Goal: Task Accomplishment & Management: Manage account settings

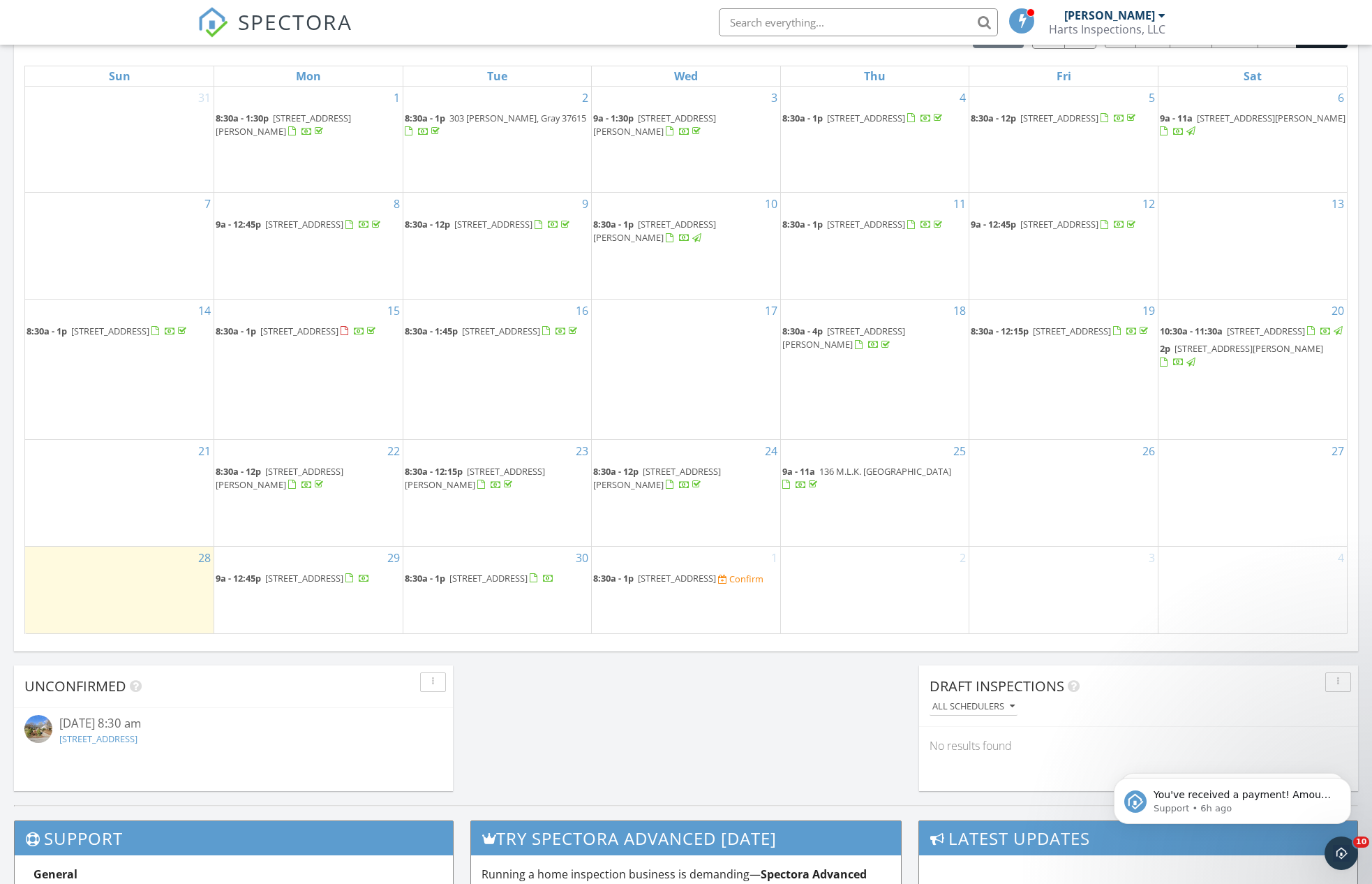
click at [691, 571] on span "144 Windmere Pl, Kingsport 37664" at bounding box center [677, 578] width 78 height 12
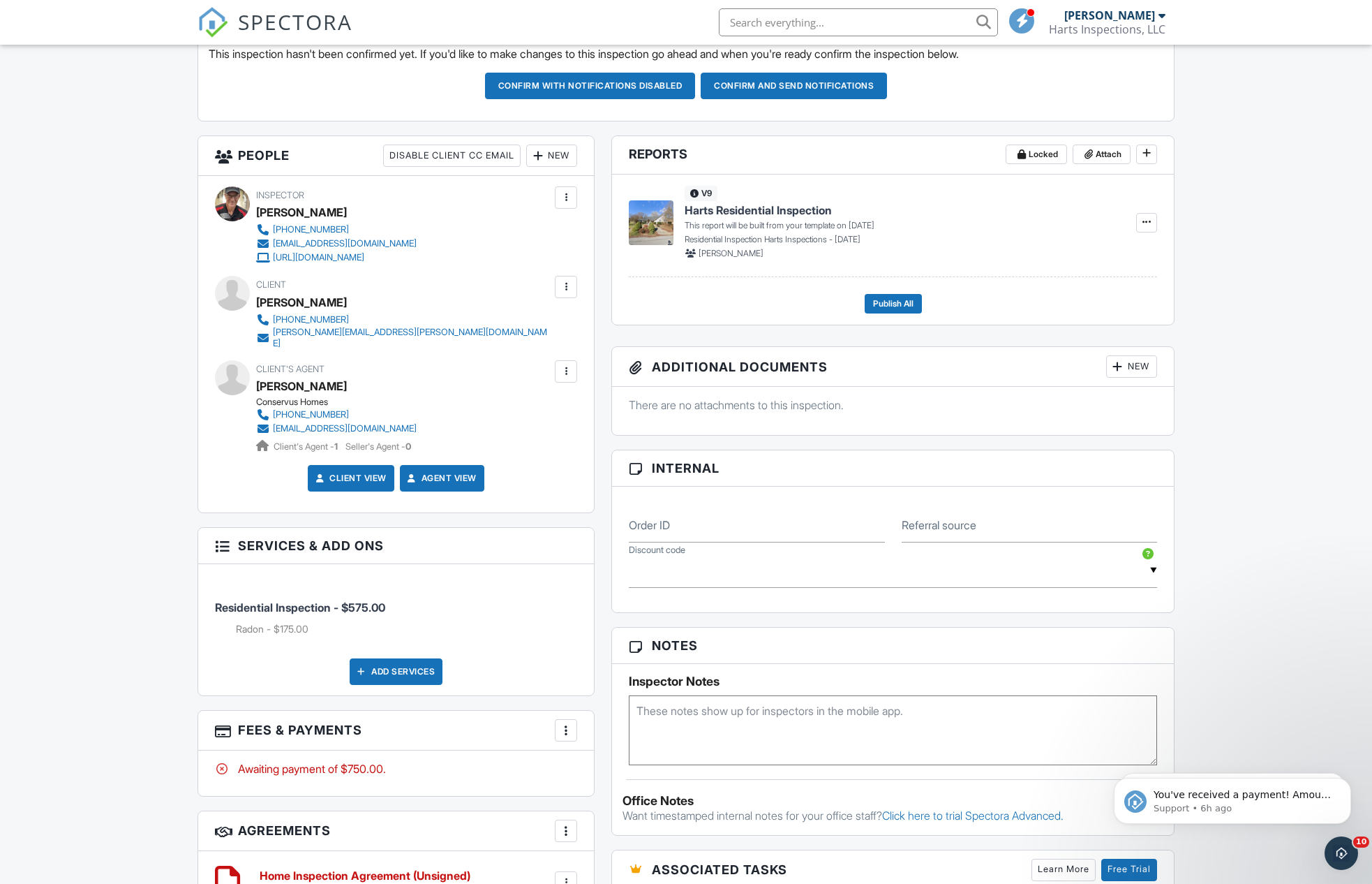
scroll to position [686, 0]
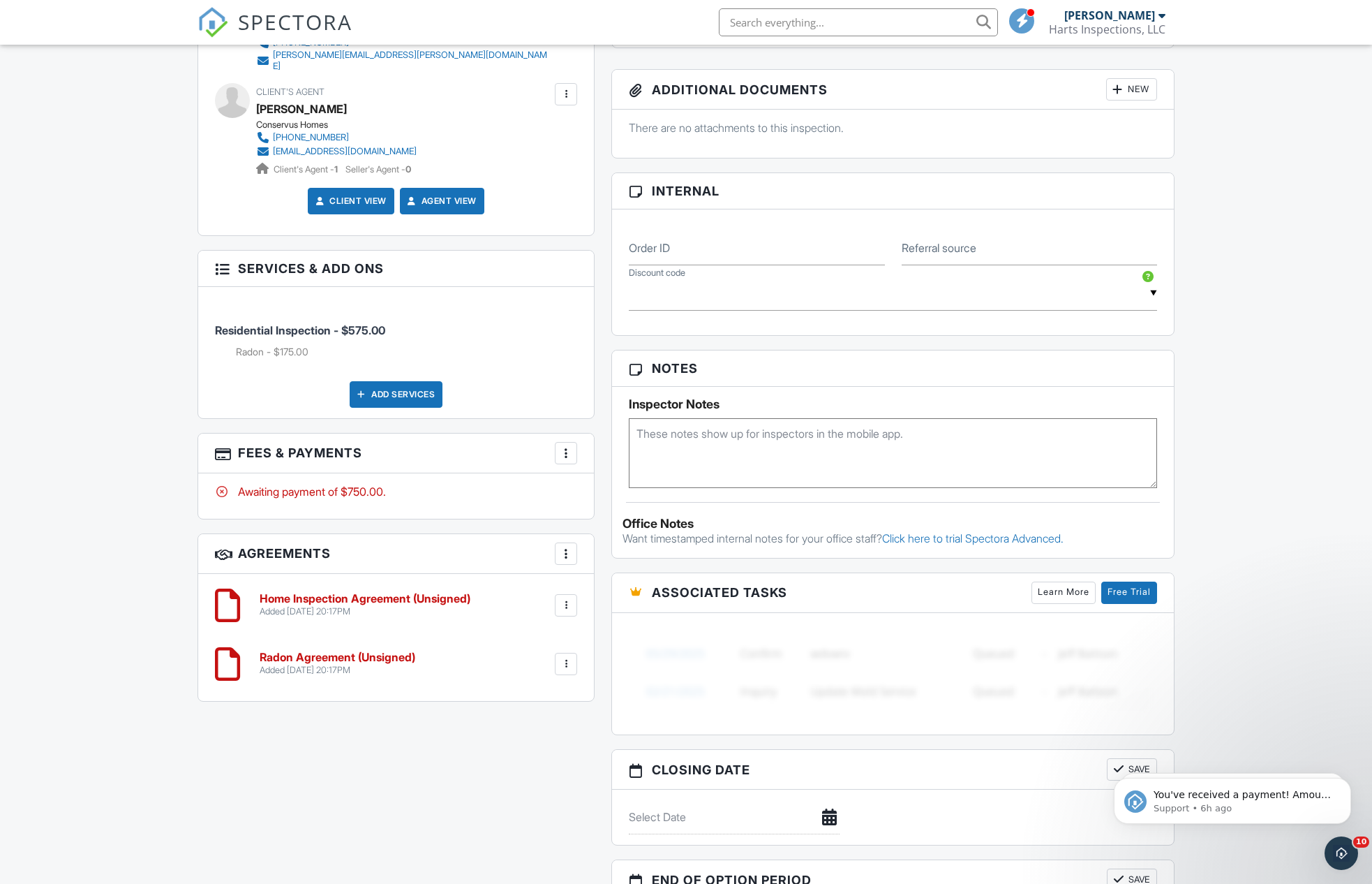
click at [353, 593] on h6 "Home Inspection Agreement (Unsigned)" at bounding box center [364, 599] width 211 height 12
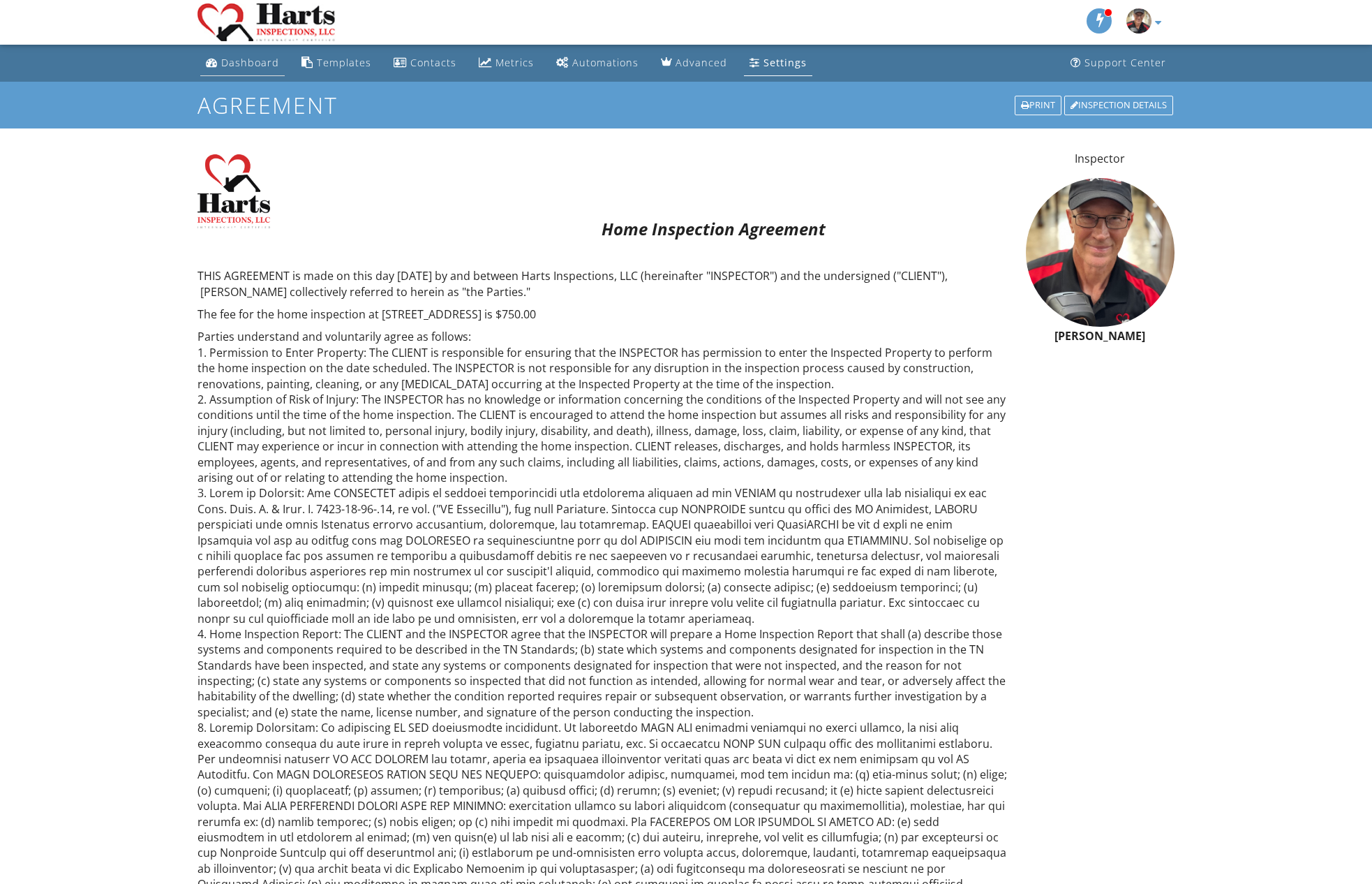
click at [231, 64] on div "Dashboard" at bounding box center [250, 62] width 58 height 13
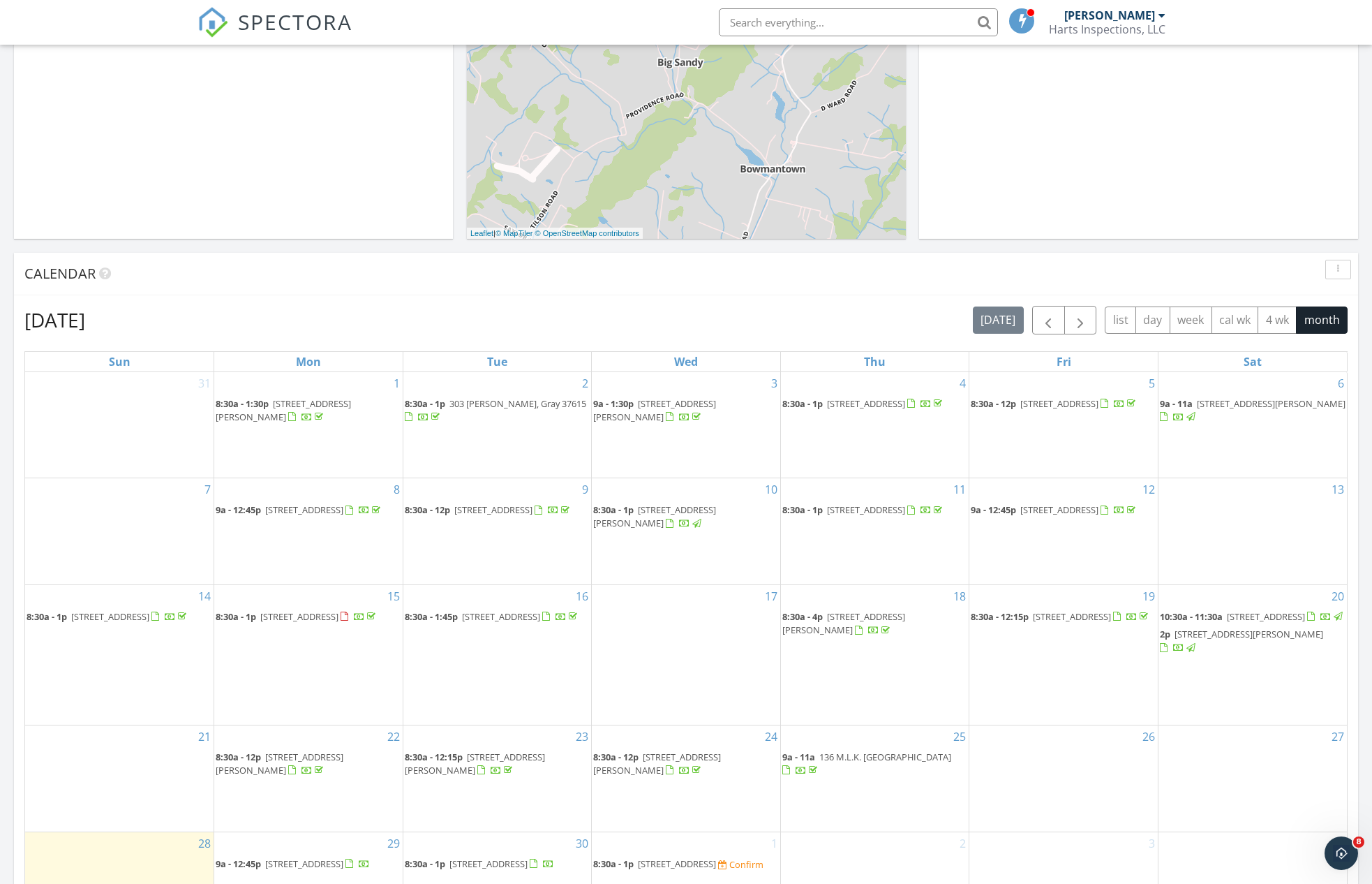
scroll to position [472, 0]
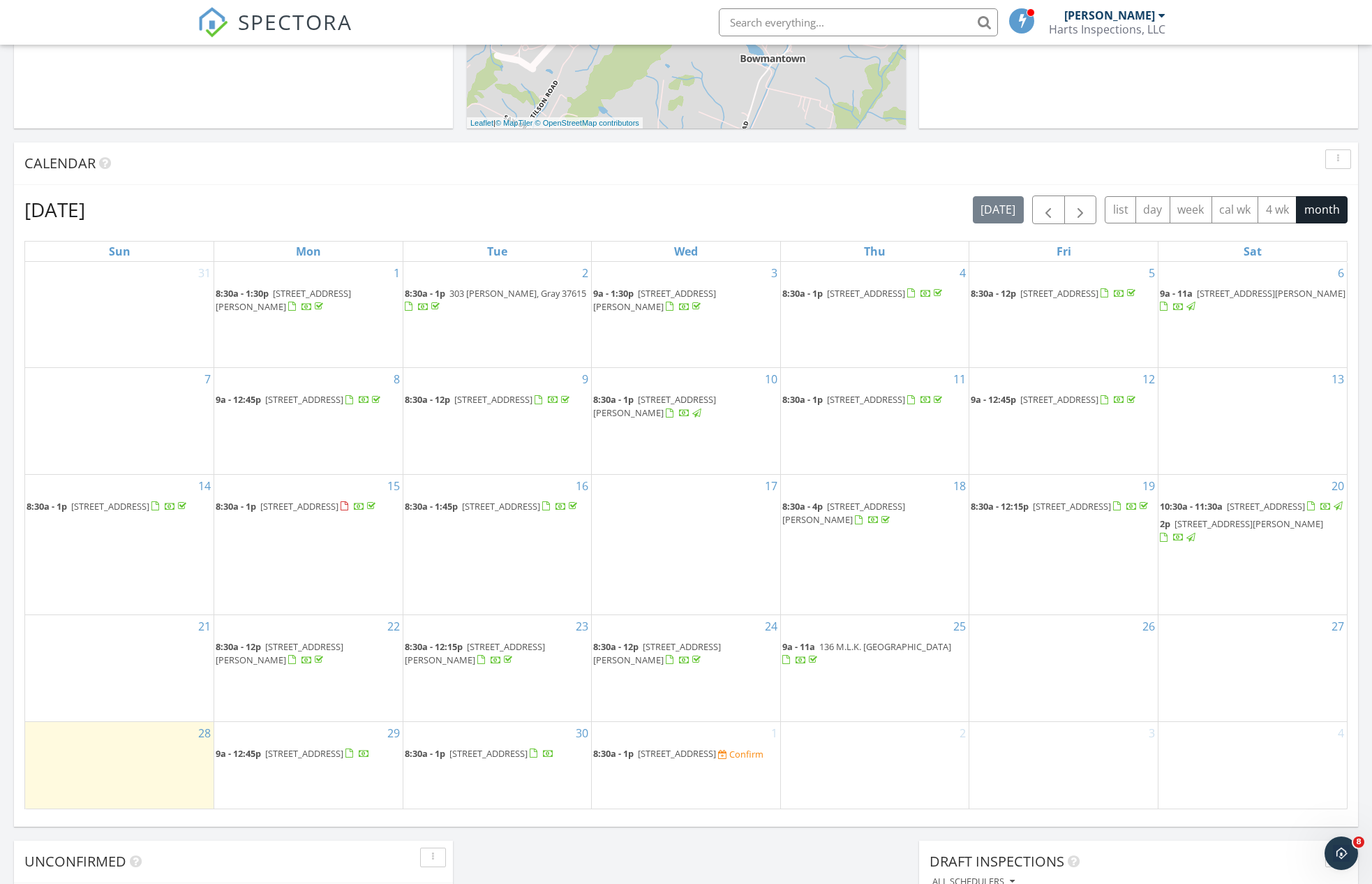
click at [673, 747] on span "144 Windmere Pl, Kingsport 37664" at bounding box center [677, 753] width 78 height 12
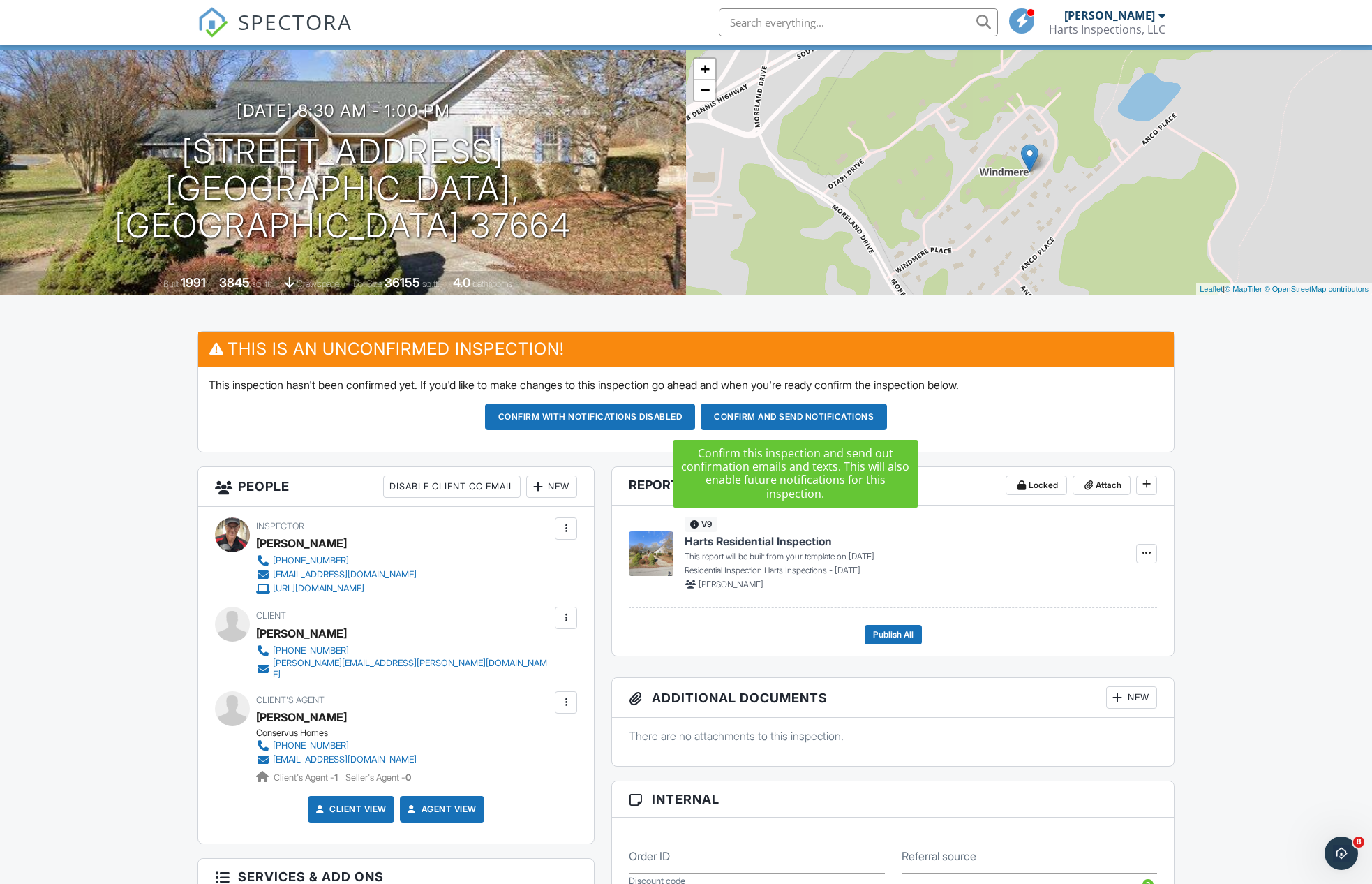
click at [818, 414] on button "Confirm and send notifications" at bounding box center [793, 417] width 186 height 27
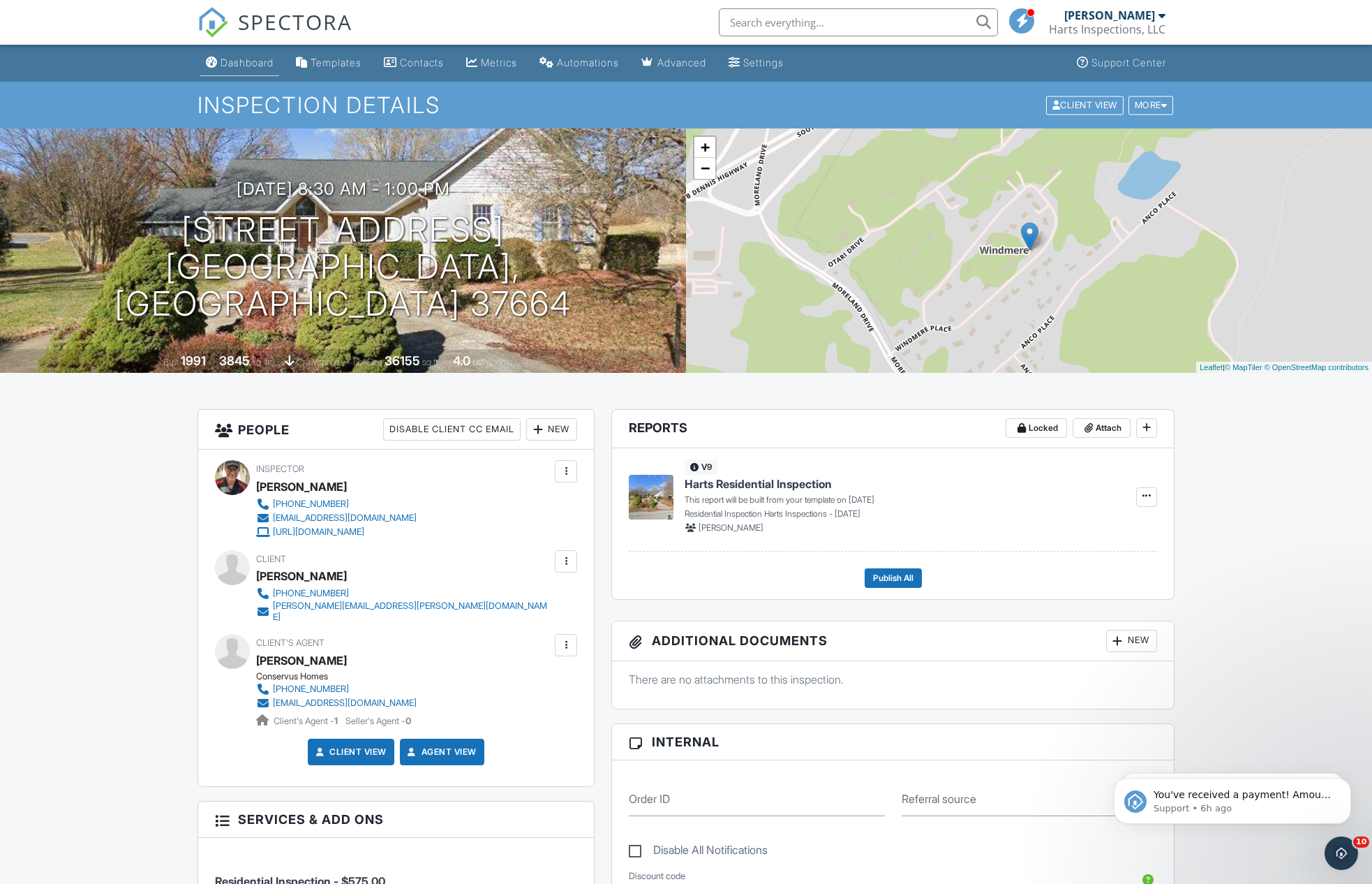
click at [260, 57] on div "Dashboard" at bounding box center [247, 62] width 53 height 11
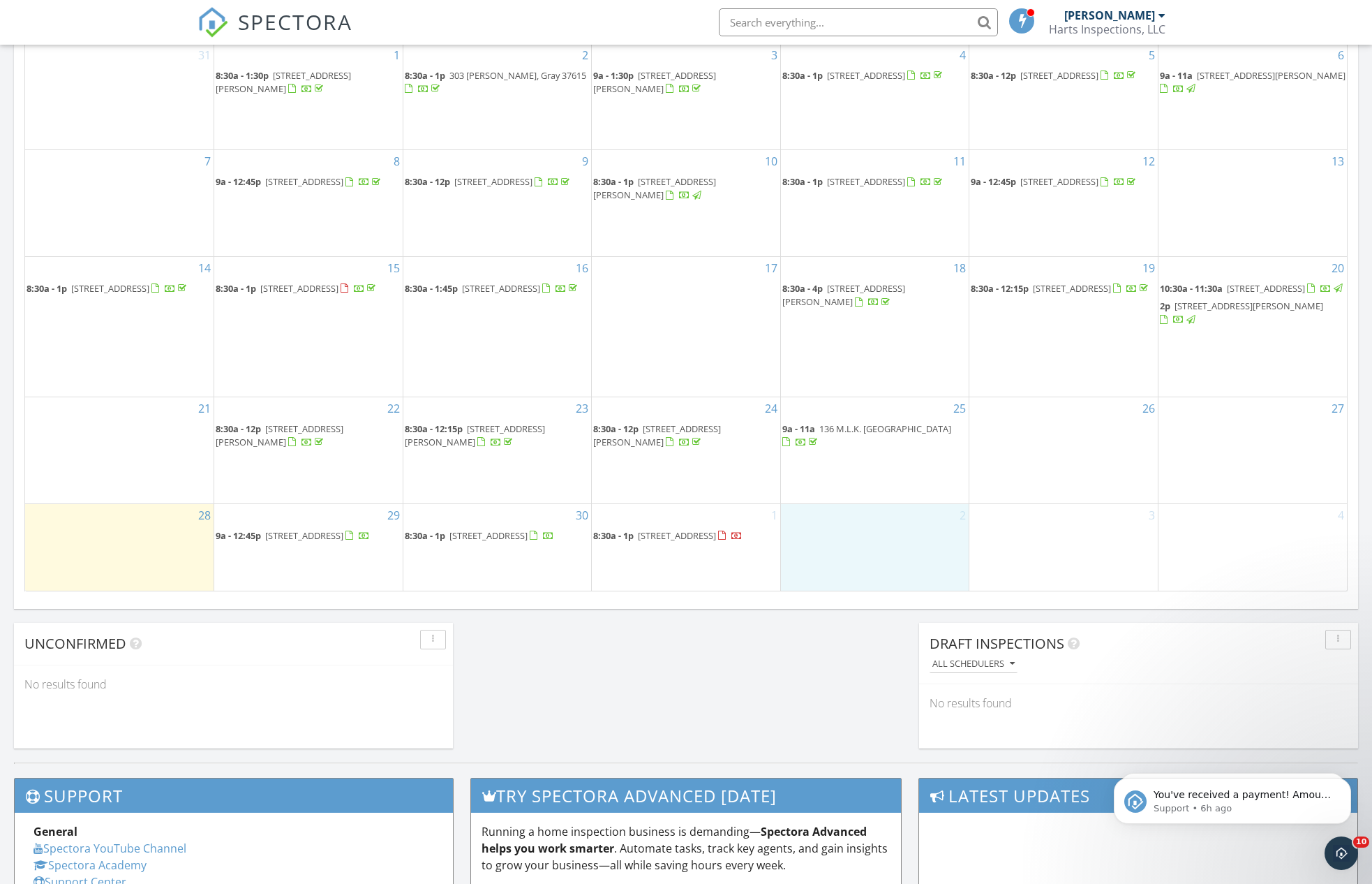
click at [876, 530] on div "2" at bounding box center [875, 547] width 188 height 87
click at [893, 470] on link "Inspection" at bounding box center [874, 471] width 72 height 22
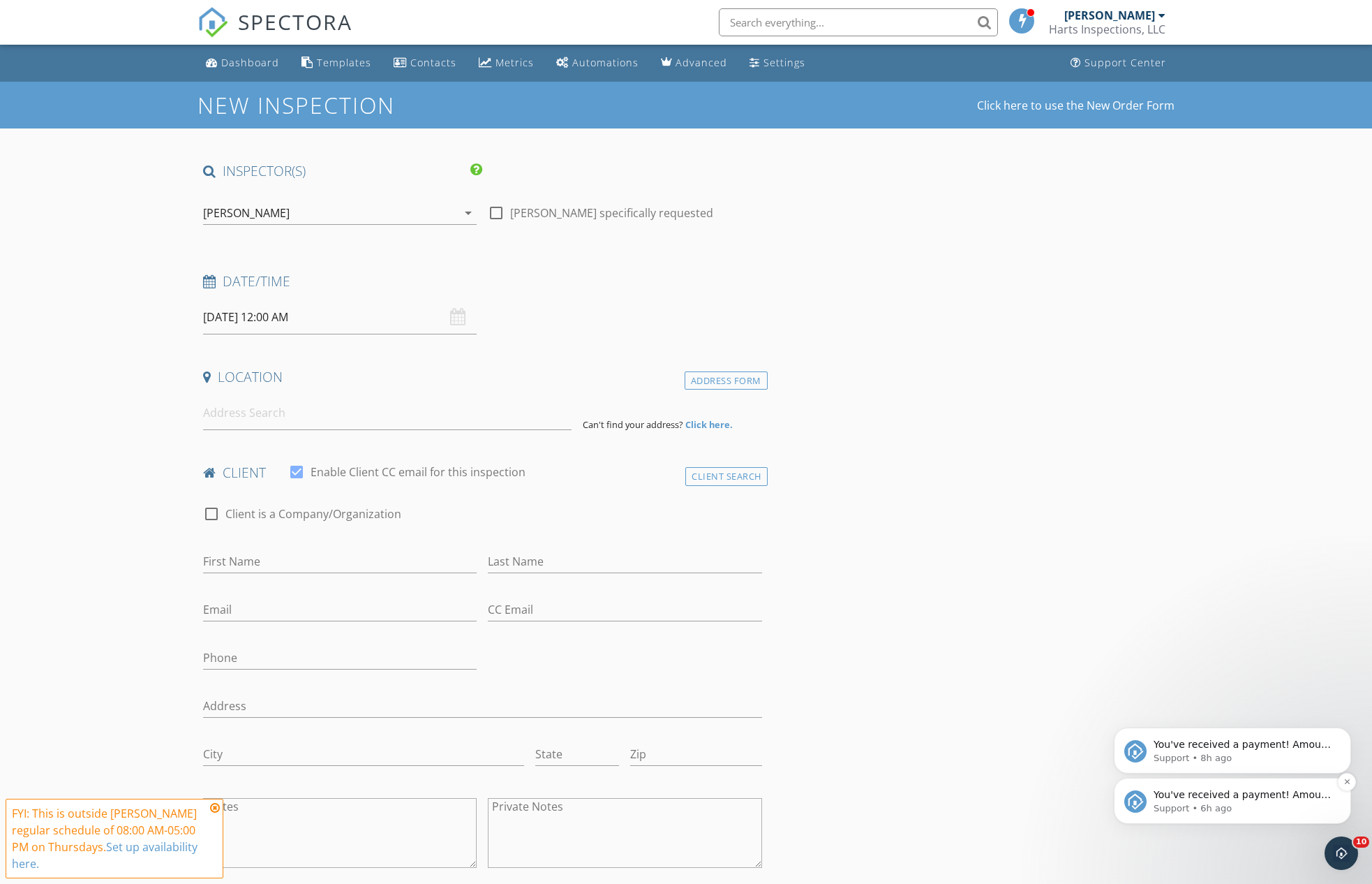
click at [1240, 800] on span "You've received a payment! Amount $650.00 Fee $0.00 Net $650.00 Transaction # p…" at bounding box center [1243, 871] width 179 height 164
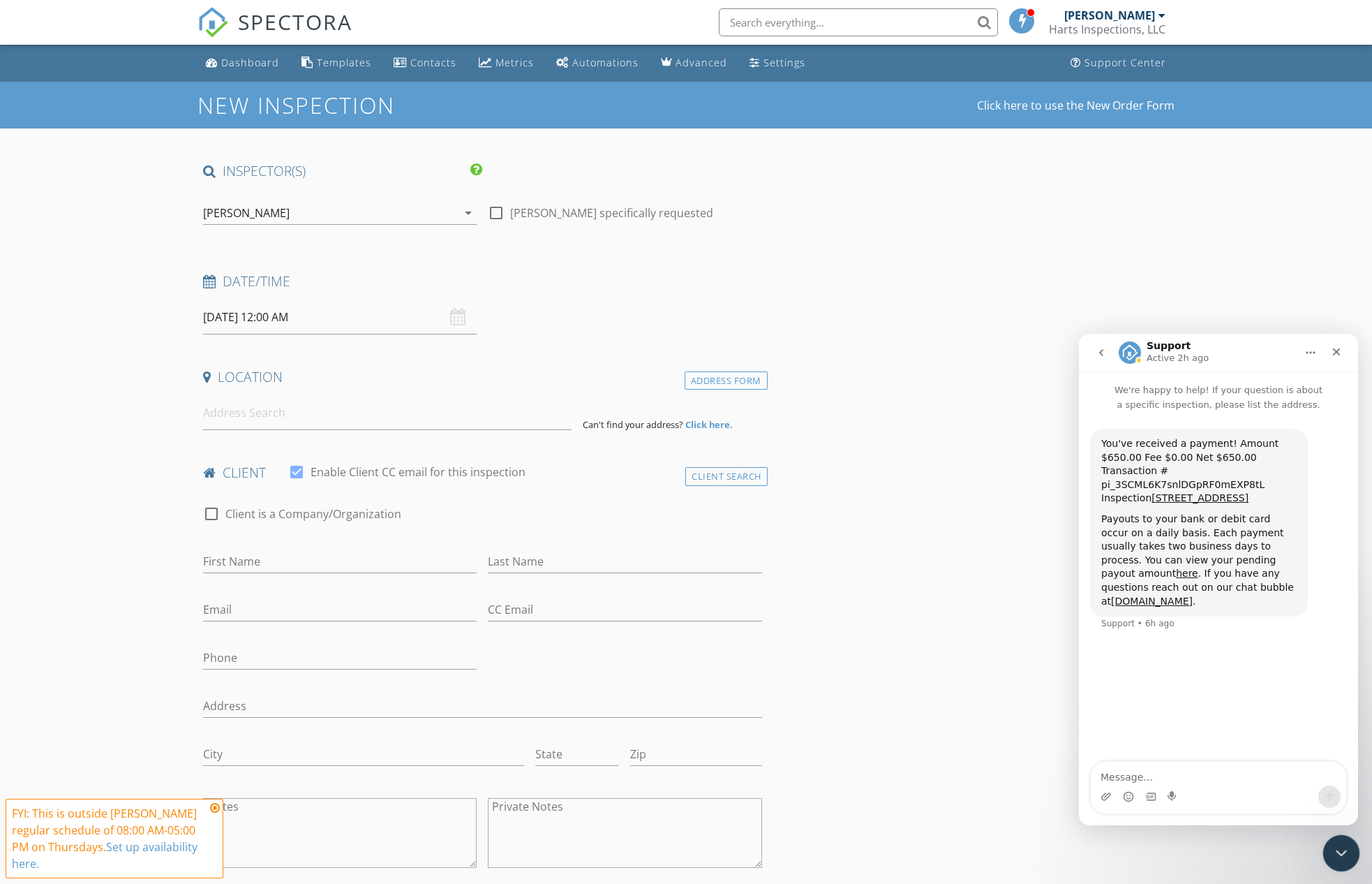
click at [1348, 855] on div "Close Intercom Messenger" at bounding box center [1339, 851] width 34 height 34
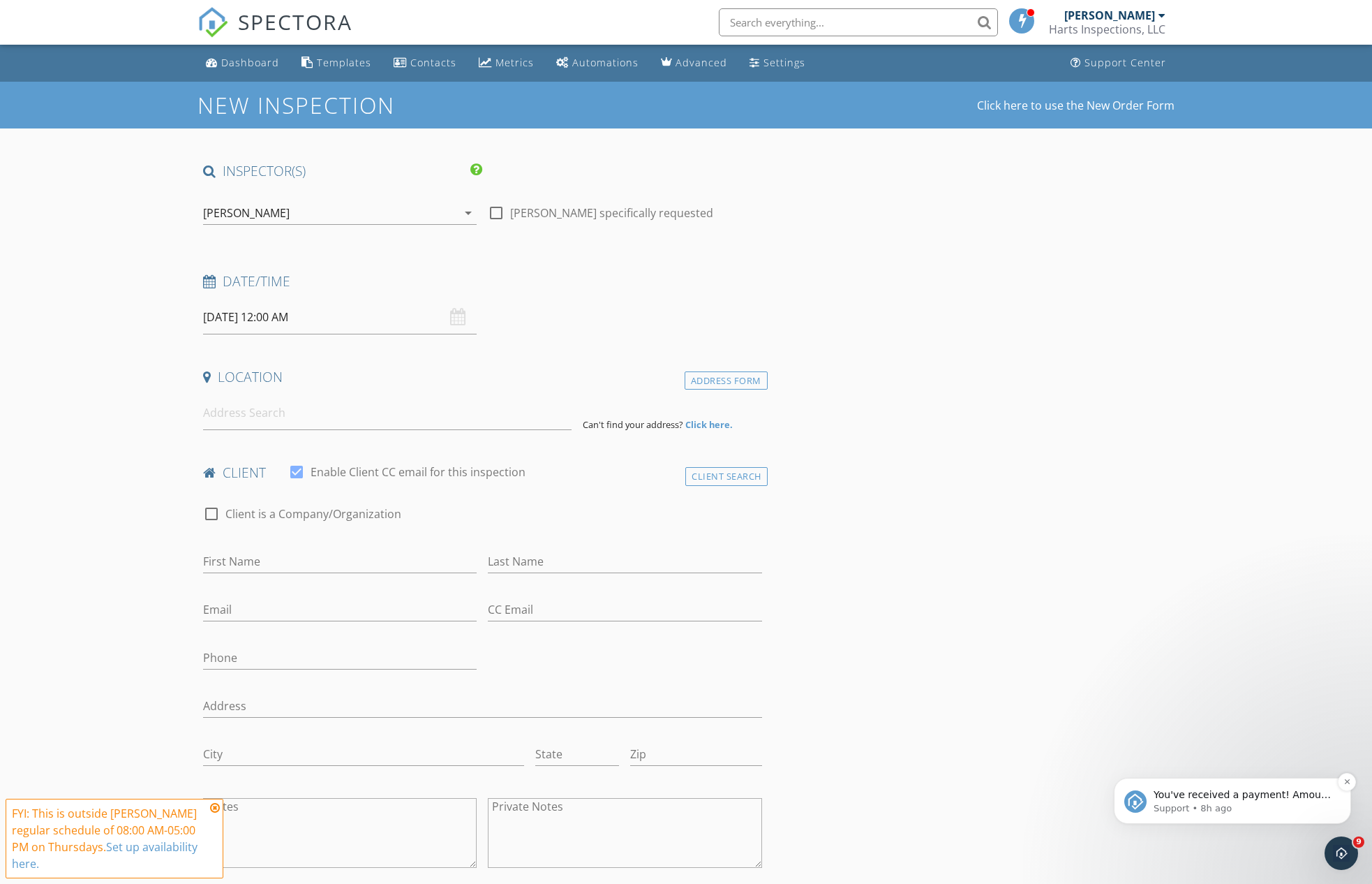
click at [1286, 800] on span "You've received a payment! Amount $525.00 Fee $0.00 Net $525.00 Transaction # p…" at bounding box center [1243, 871] width 179 height 164
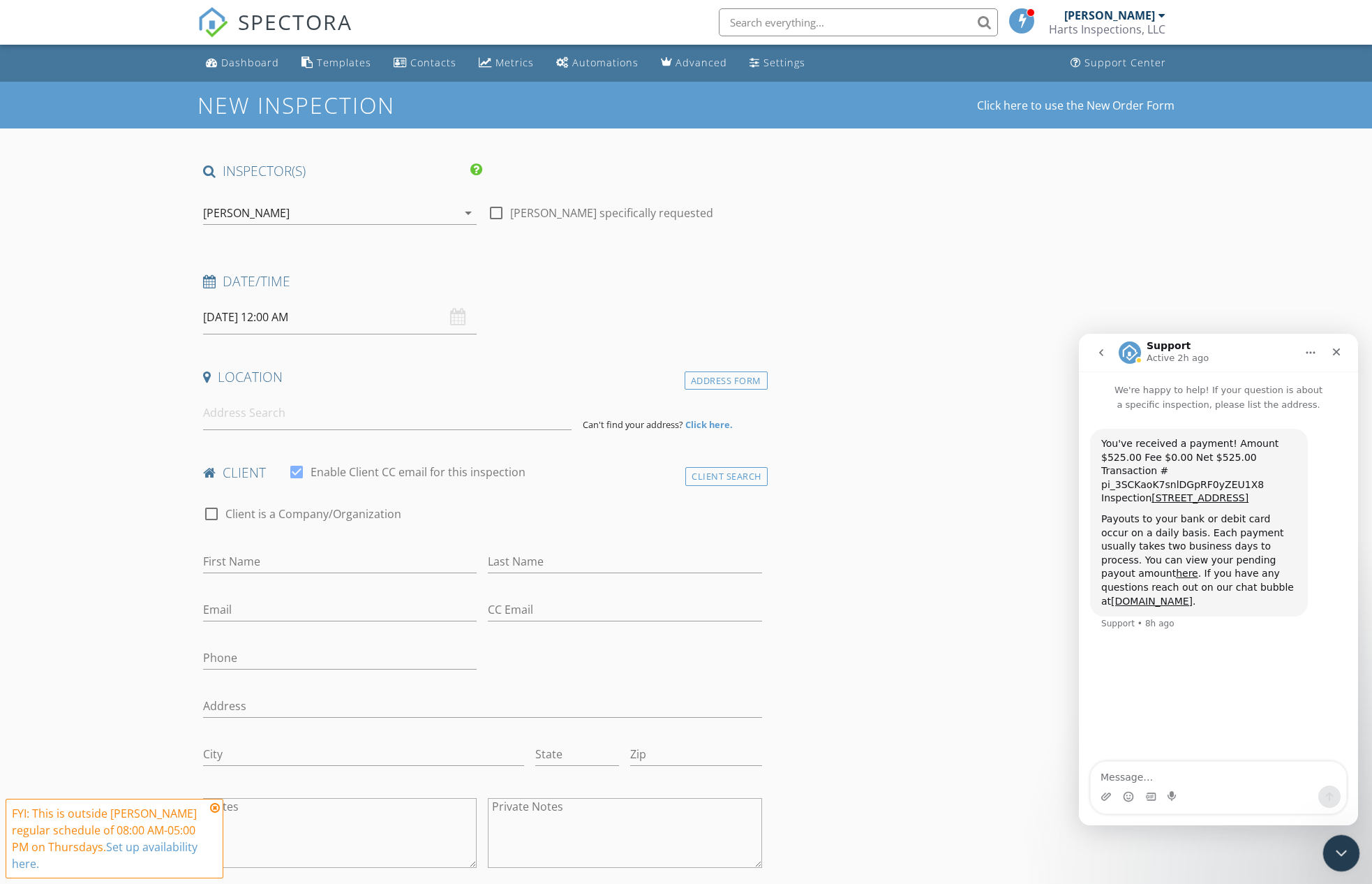
click at [1336, 846] on icon "Close Intercom Messenger" at bounding box center [1339, 851] width 17 height 17
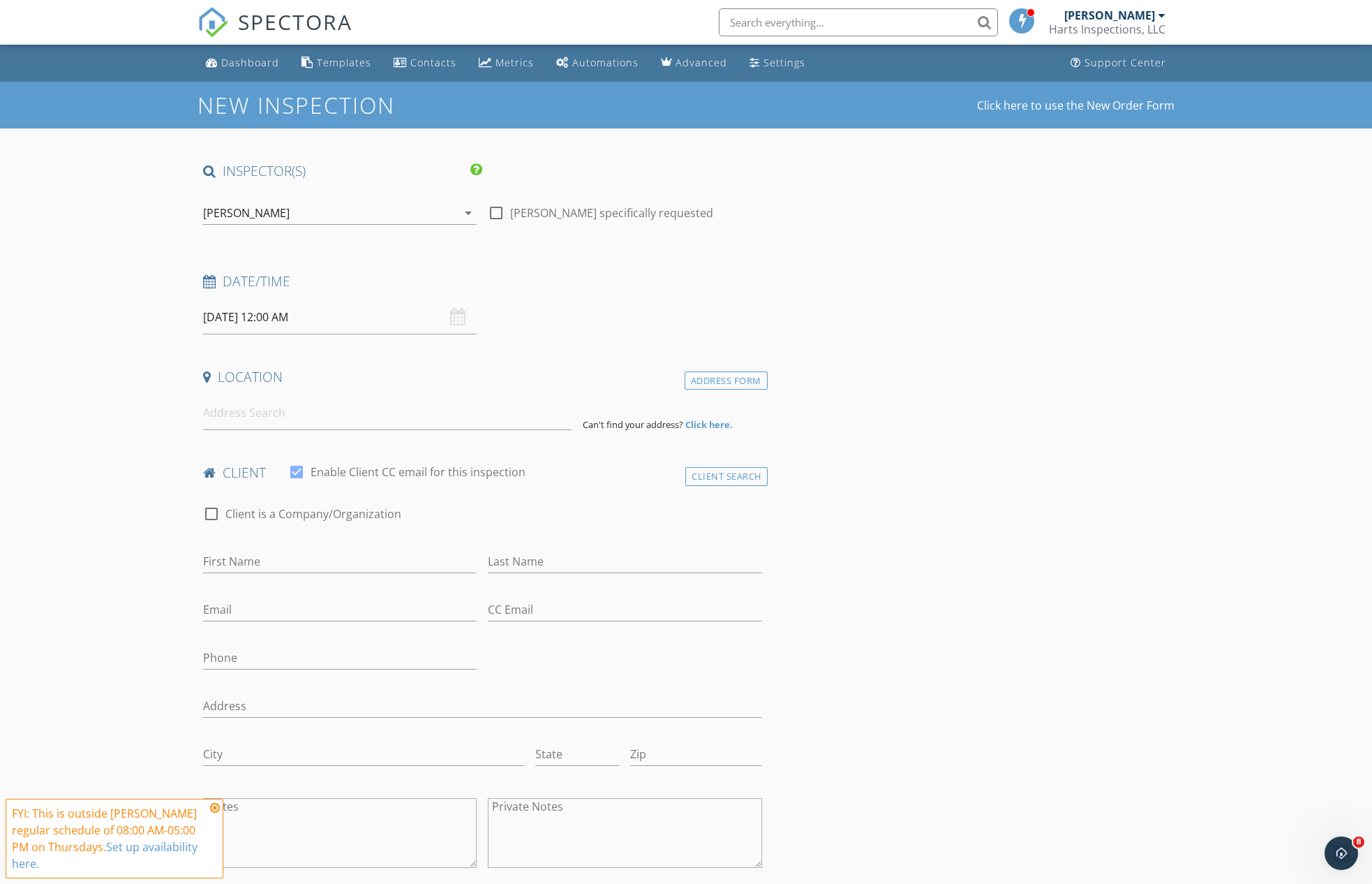
click at [311, 316] on input "10/02/2025 12:00 AM" at bounding box center [339, 317] width 273 height 34
type input "01"
type input "10/02/2025 1:00 AM"
click at [283, 546] on span at bounding box center [284, 547] width 10 height 14
type input "02"
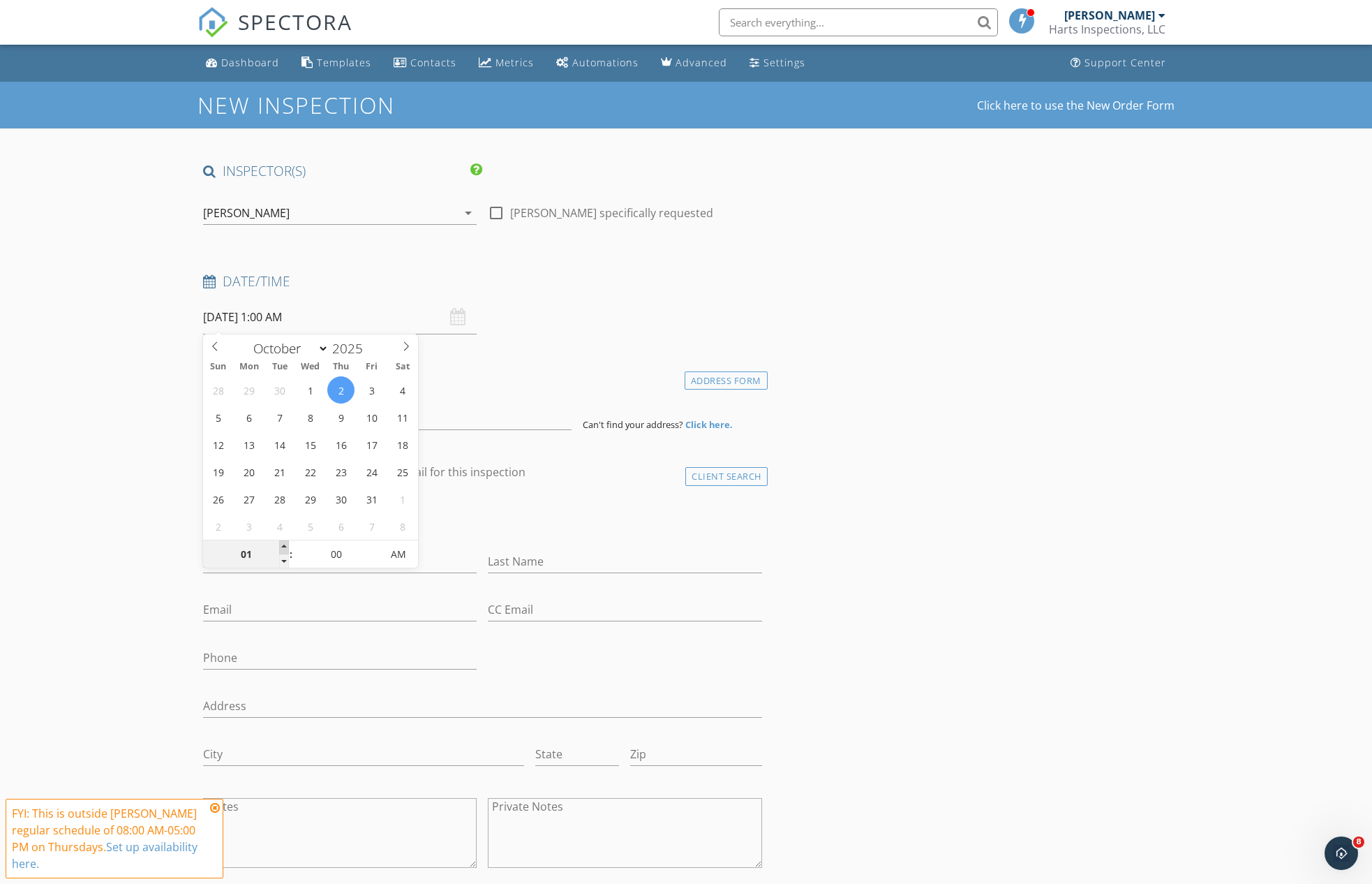
type input "10/02/2025 2:00 AM"
click at [283, 546] on span at bounding box center [284, 547] width 10 height 14
type input "03"
type input "10/02/2025 3:00 AM"
click at [283, 546] on span at bounding box center [284, 547] width 10 height 14
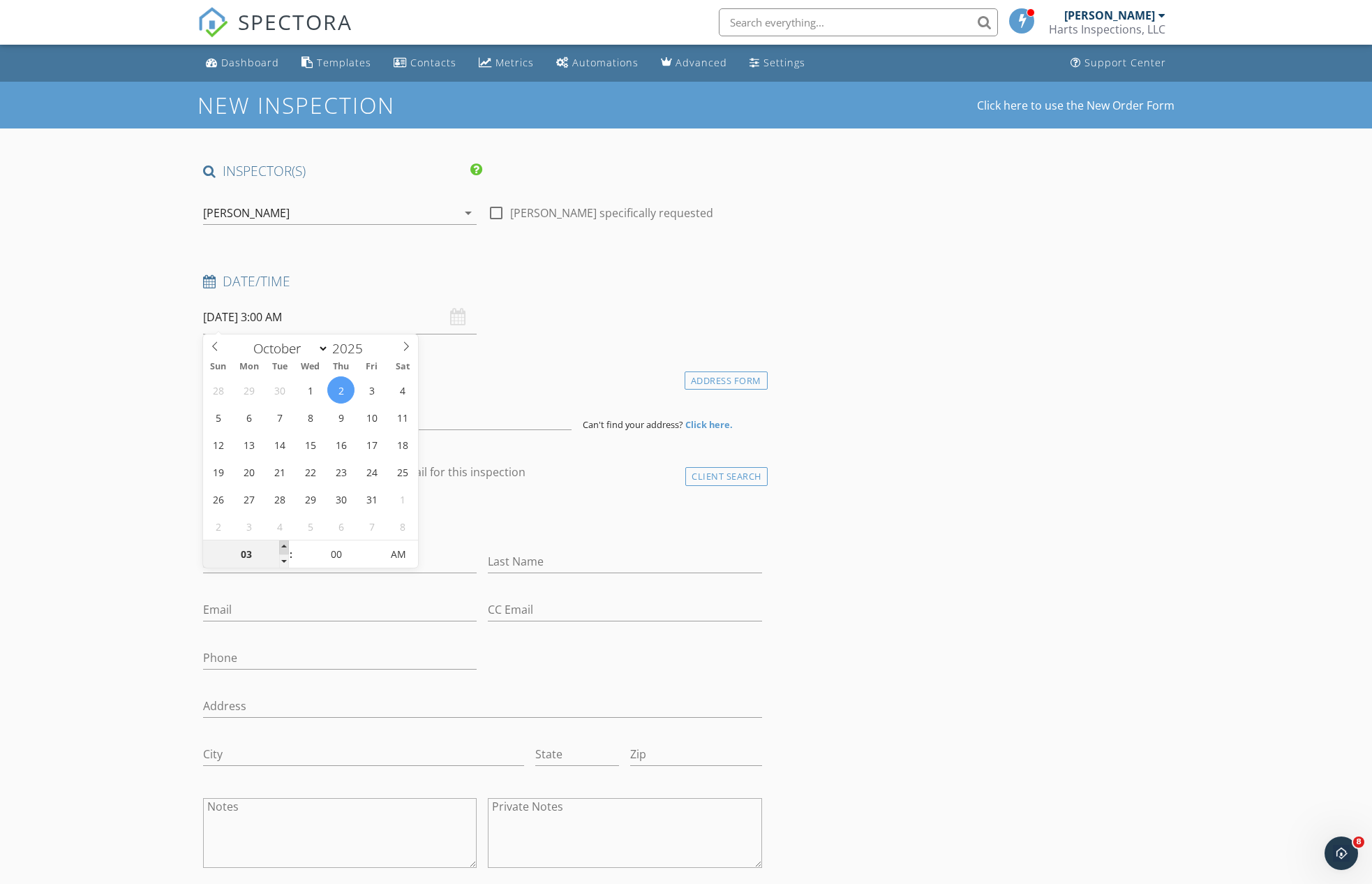
type input "04"
type input "10/02/2025 4:00 AM"
click at [283, 546] on span at bounding box center [284, 547] width 10 height 14
type input "05"
type input "10/02/2025 5:00 AM"
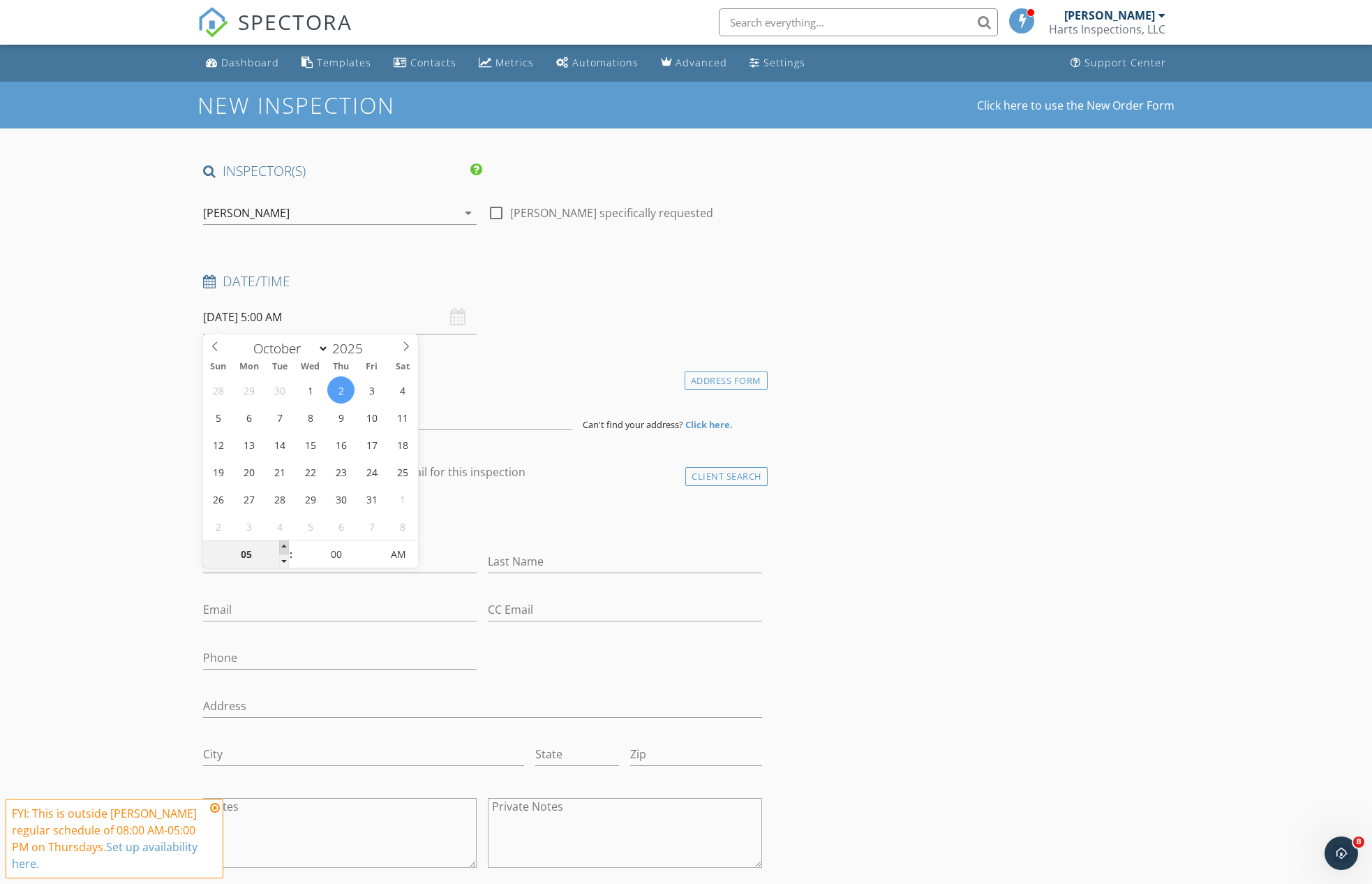
click at [283, 546] on span at bounding box center [284, 547] width 10 height 14
type input "06"
type input "10/02/2025 6:00 AM"
click at [283, 546] on span at bounding box center [284, 547] width 10 height 14
type input "07"
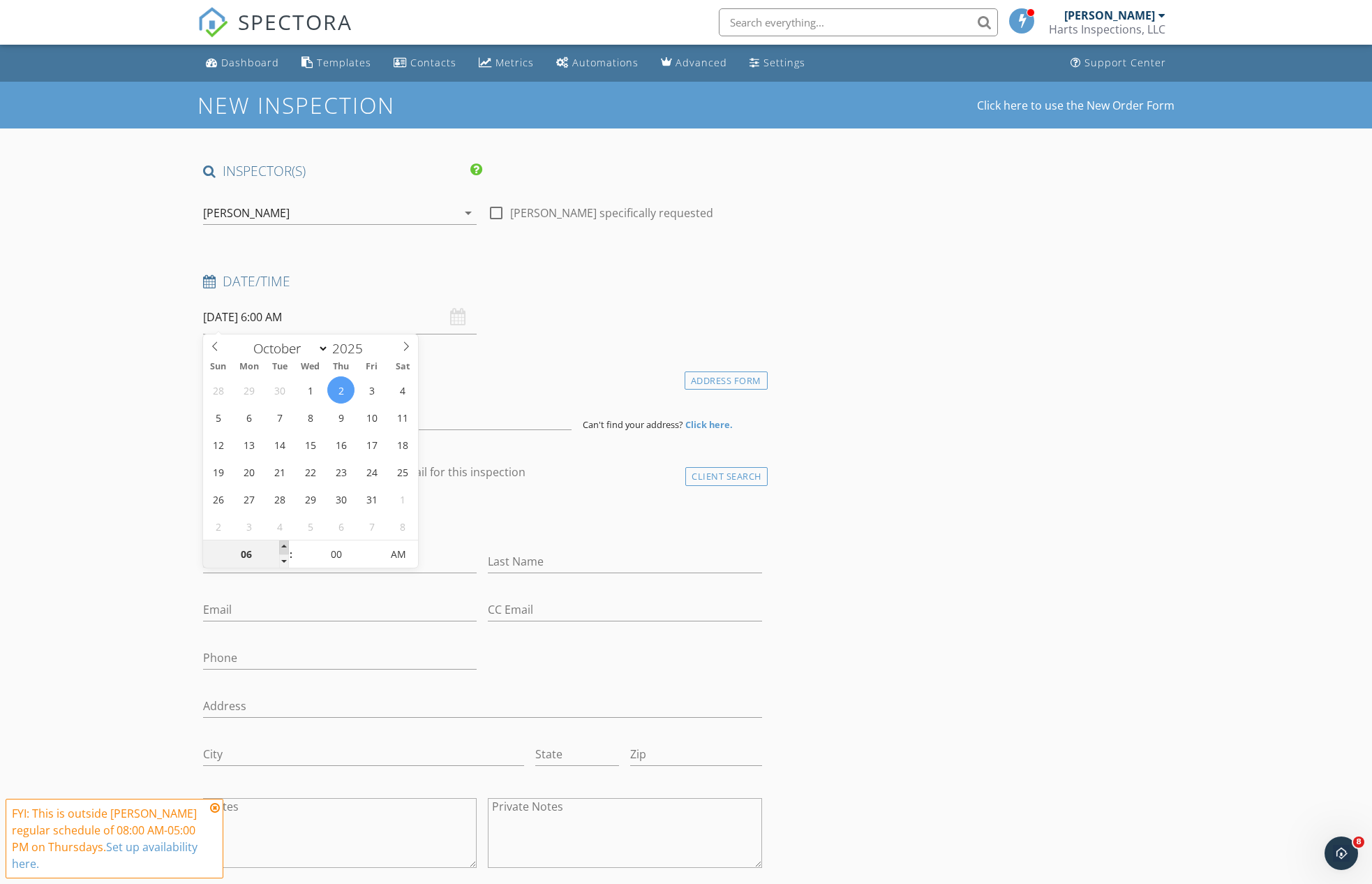
type input "10/02/2025 7:00 AM"
click at [283, 546] on span at bounding box center [284, 547] width 10 height 14
type input "08"
type input "10/02/2025 8:00 AM"
click at [283, 546] on span at bounding box center [284, 547] width 10 height 14
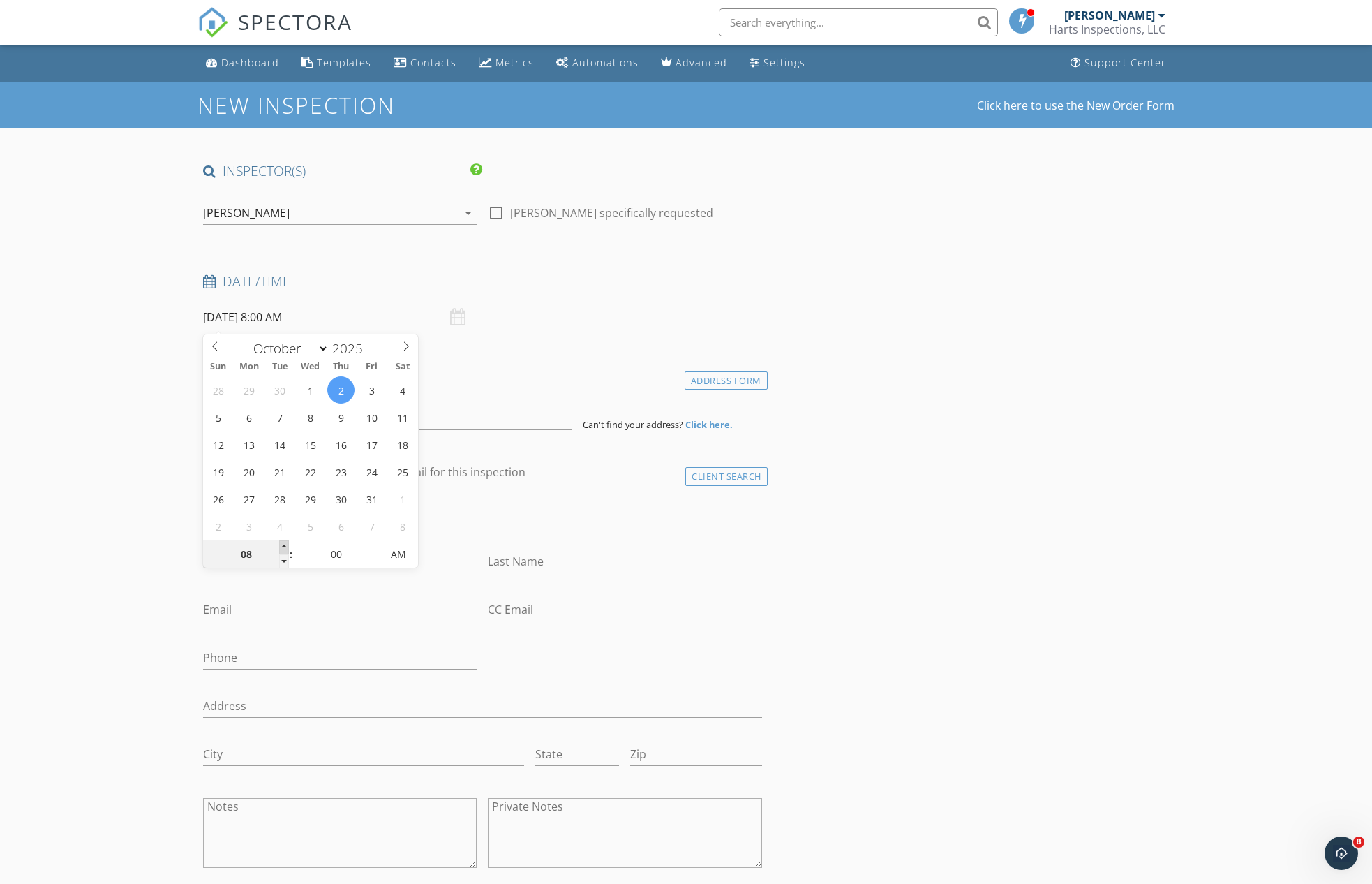
type input "09"
click at [283, 546] on span at bounding box center [284, 547] width 10 height 14
type input "10/02/2025 9:00 PM"
click at [390, 549] on span "AM" at bounding box center [398, 554] width 38 height 28
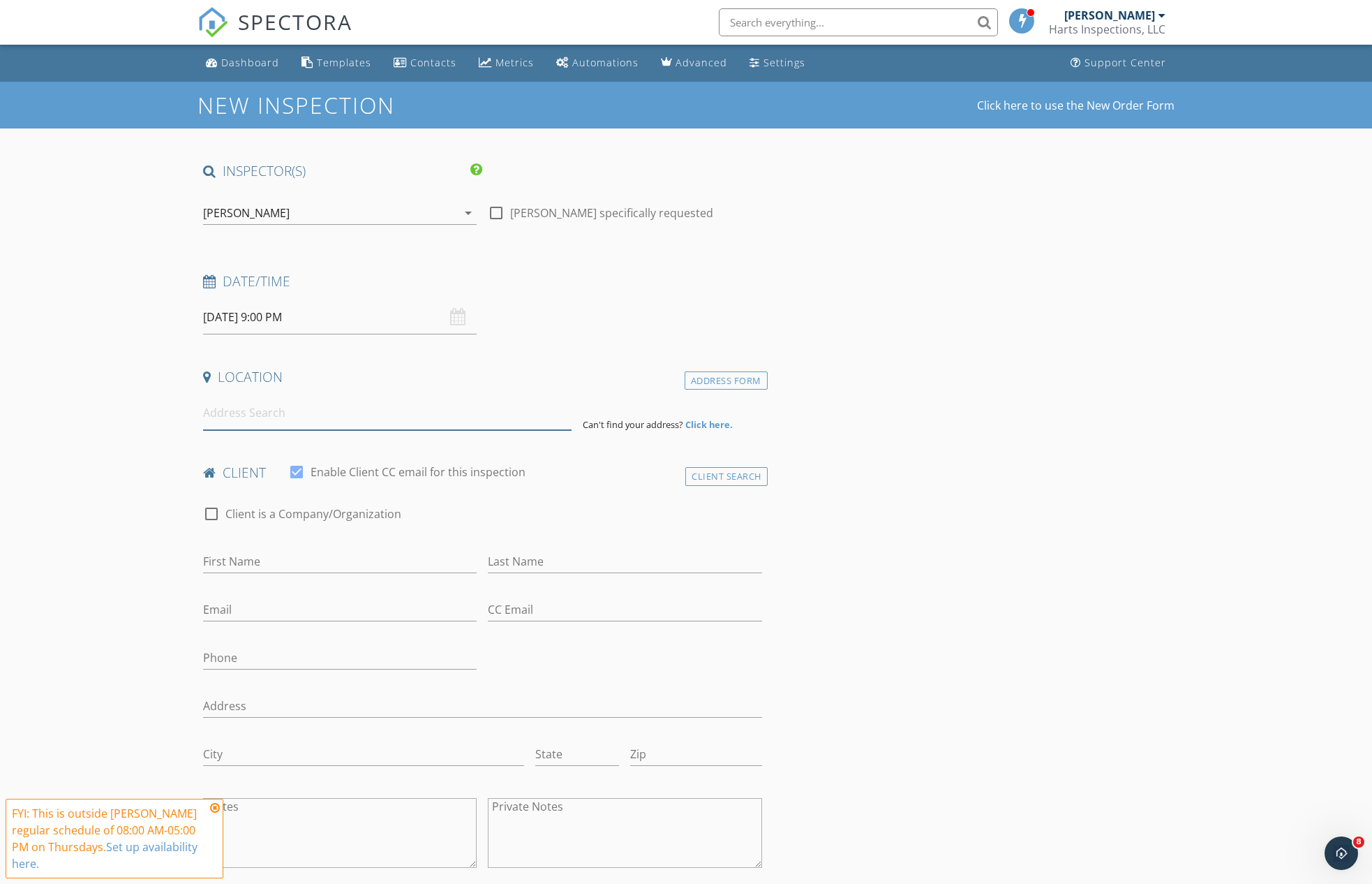
click at [236, 414] on input at bounding box center [387, 413] width 368 height 34
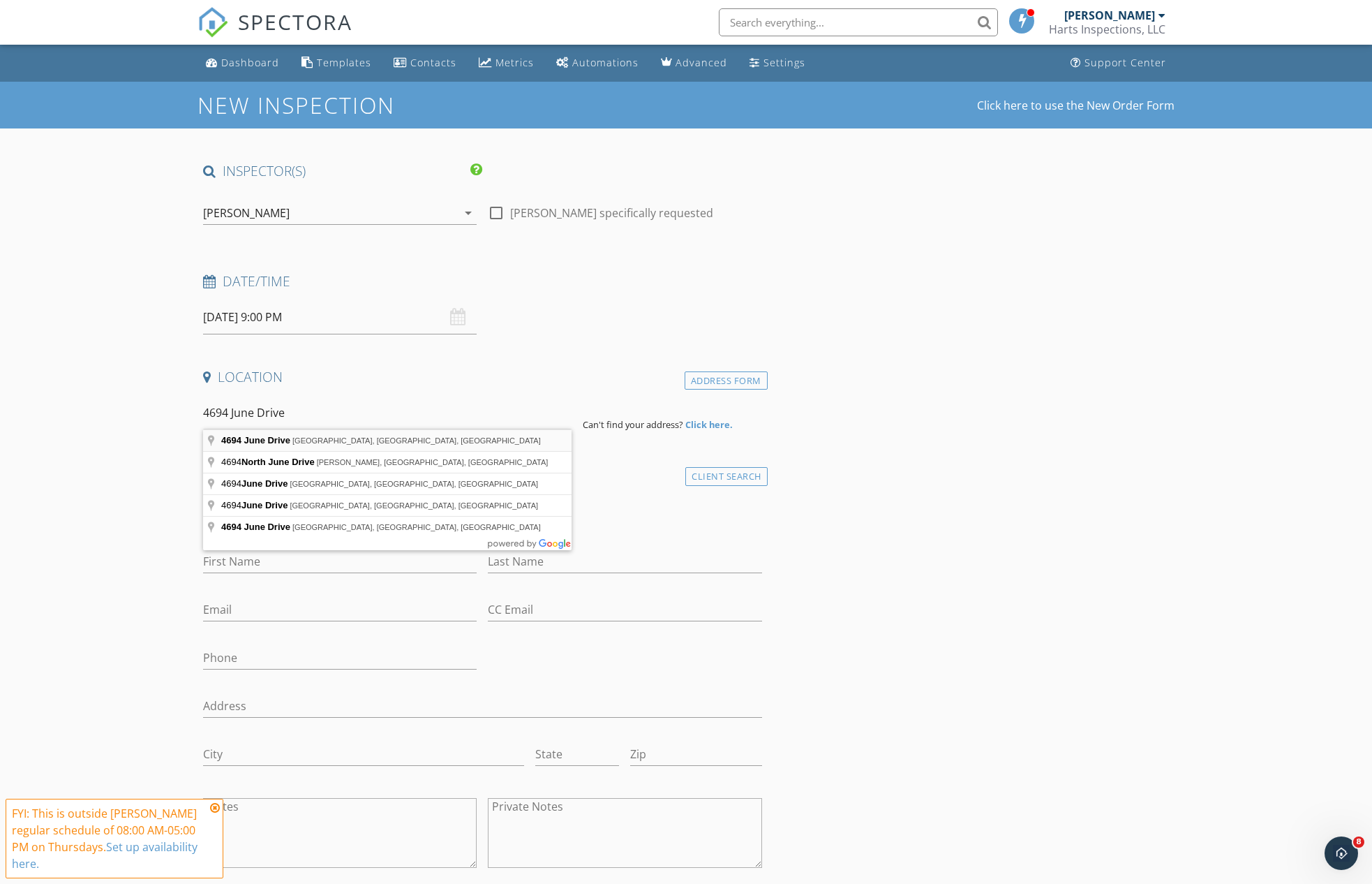
type input "4694 June Drive, Kingsport, TN, USA"
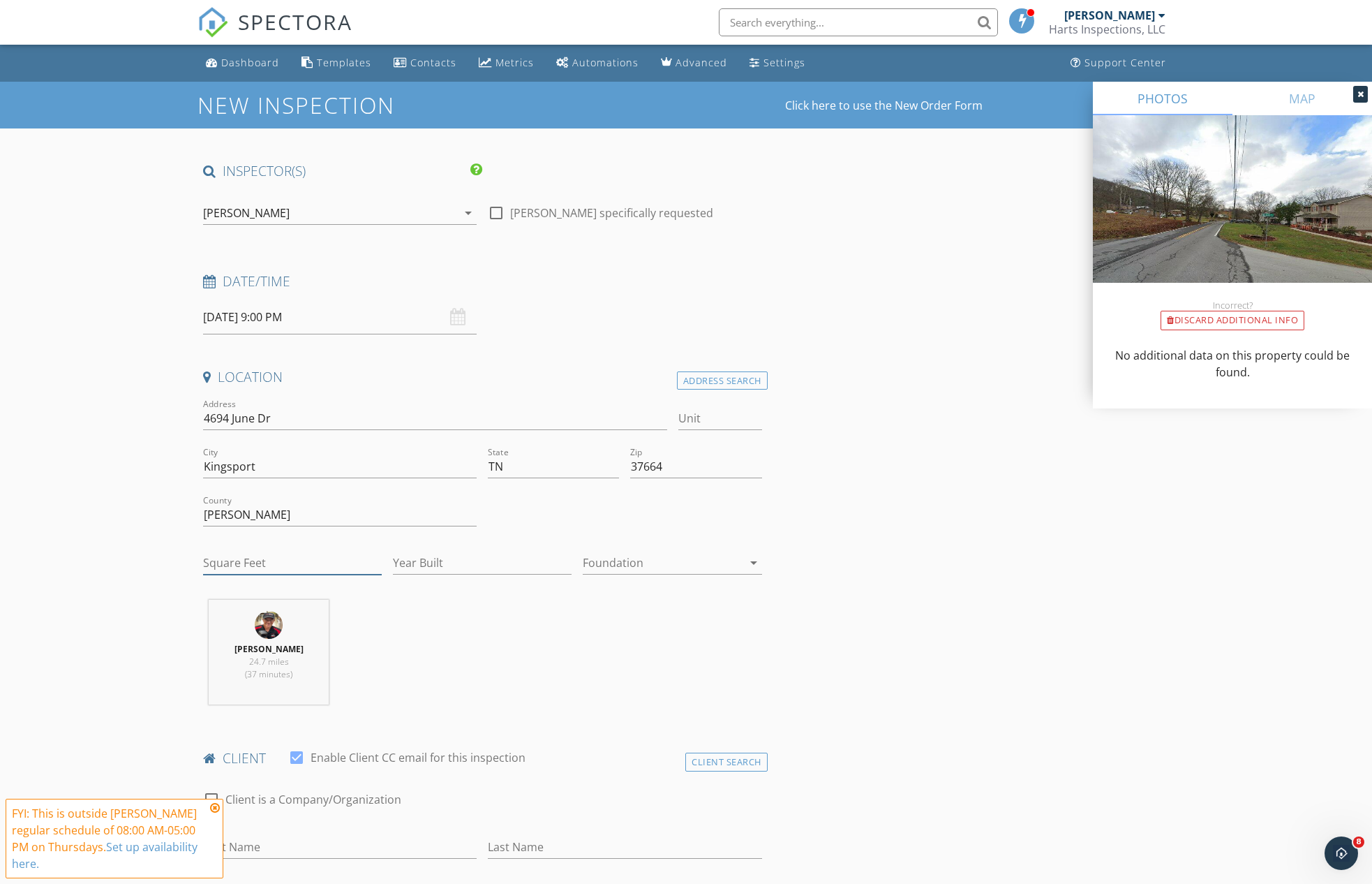
click at [257, 552] on input "Square Feet" at bounding box center [292, 563] width 178 height 23
type input "2500"
click at [561, 620] on div "Ronnie Hart 24.7 miles (37 minutes)" at bounding box center [482, 657] width 570 height 116
click at [462, 561] on input "Year Built" at bounding box center [482, 563] width 178 height 23
type input "2010"
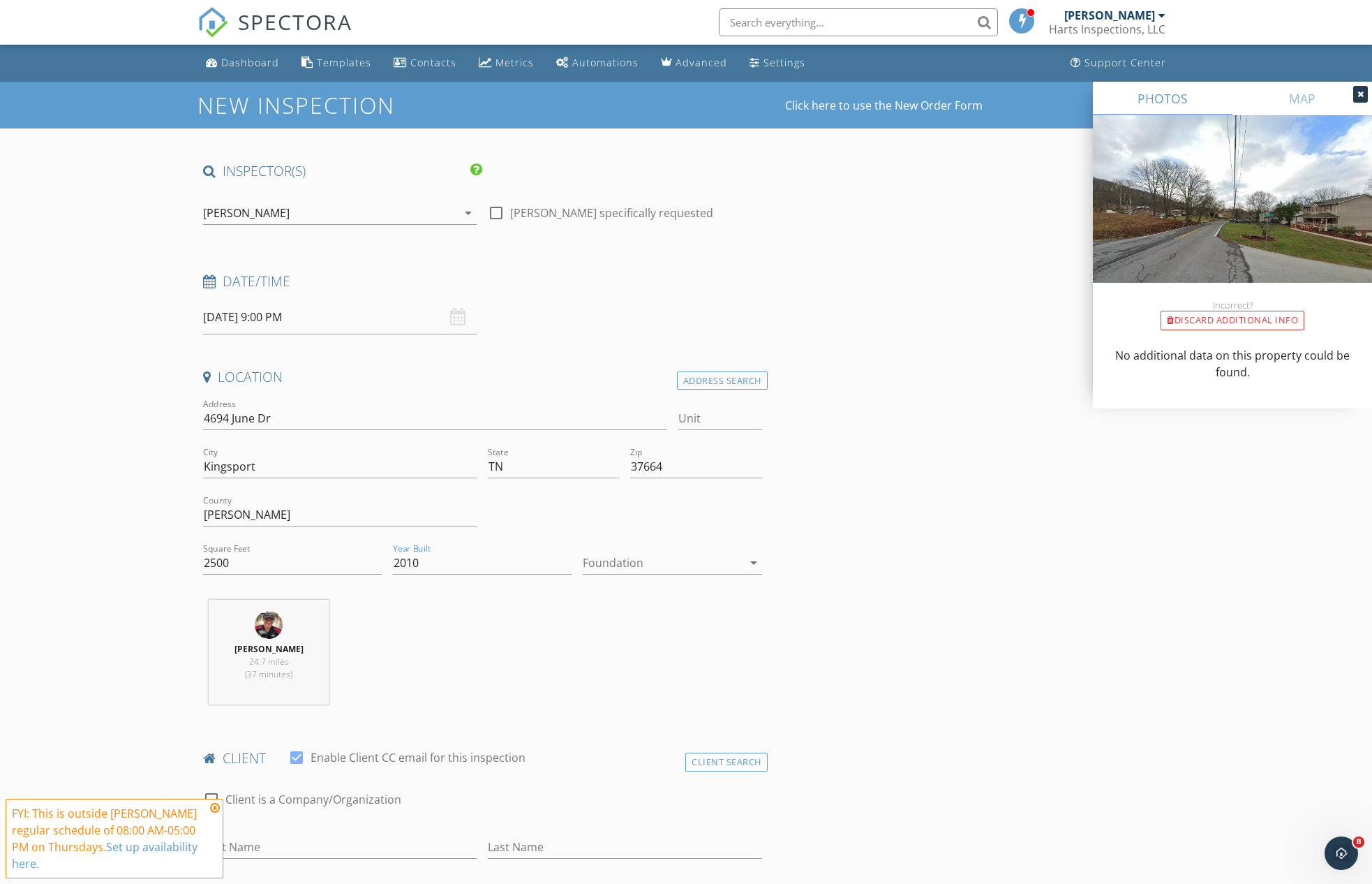
click at [302, 316] on input "10/02/2025 9:00 PM" at bounding box center [339, 317] width 273 height 34
type input "[DATE] 9:00 AM"
click at [387, 552] on span "PM" at bounding box center [398, 554] width 38 height 28
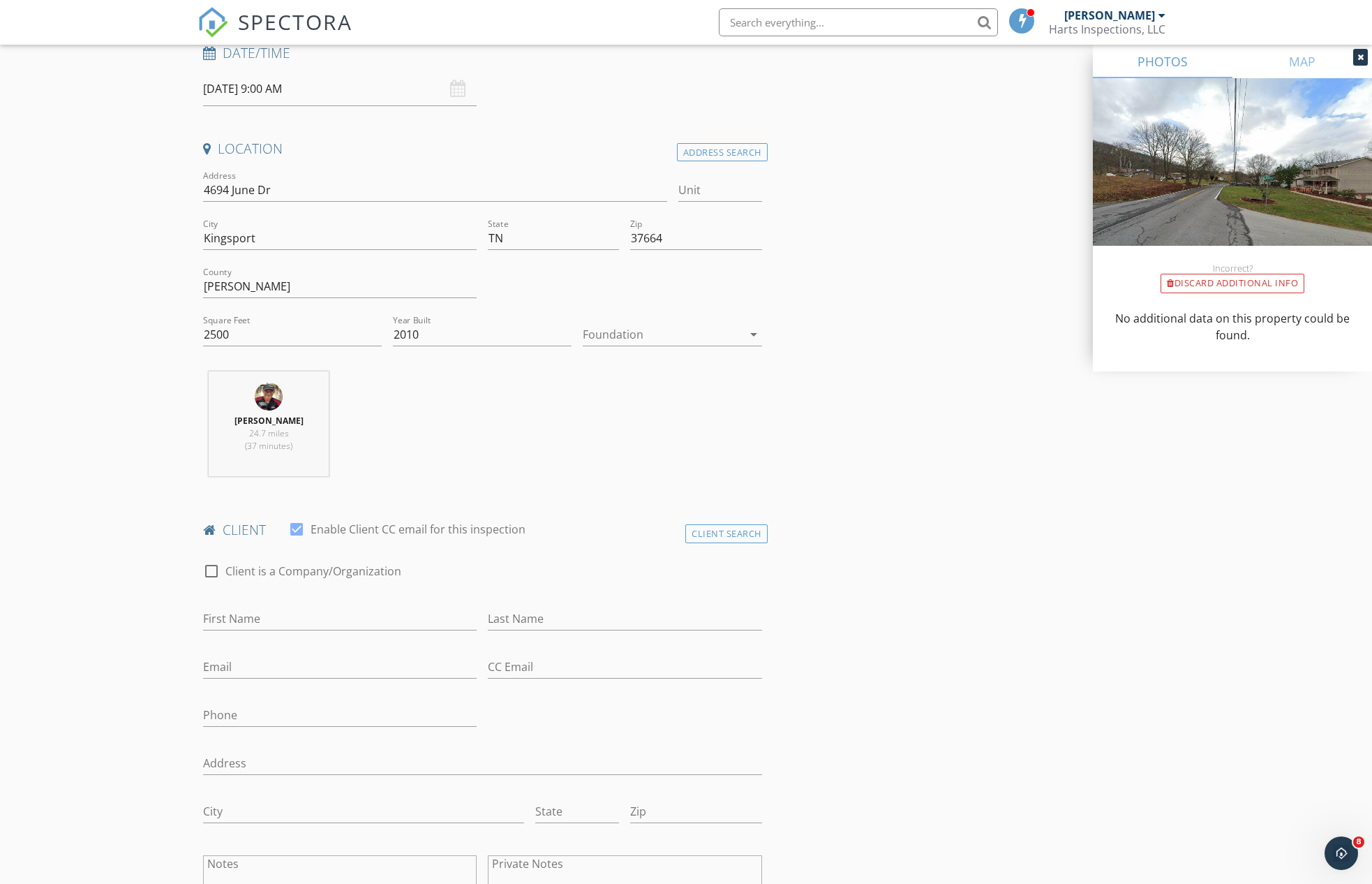
scroll to position [329, 0]
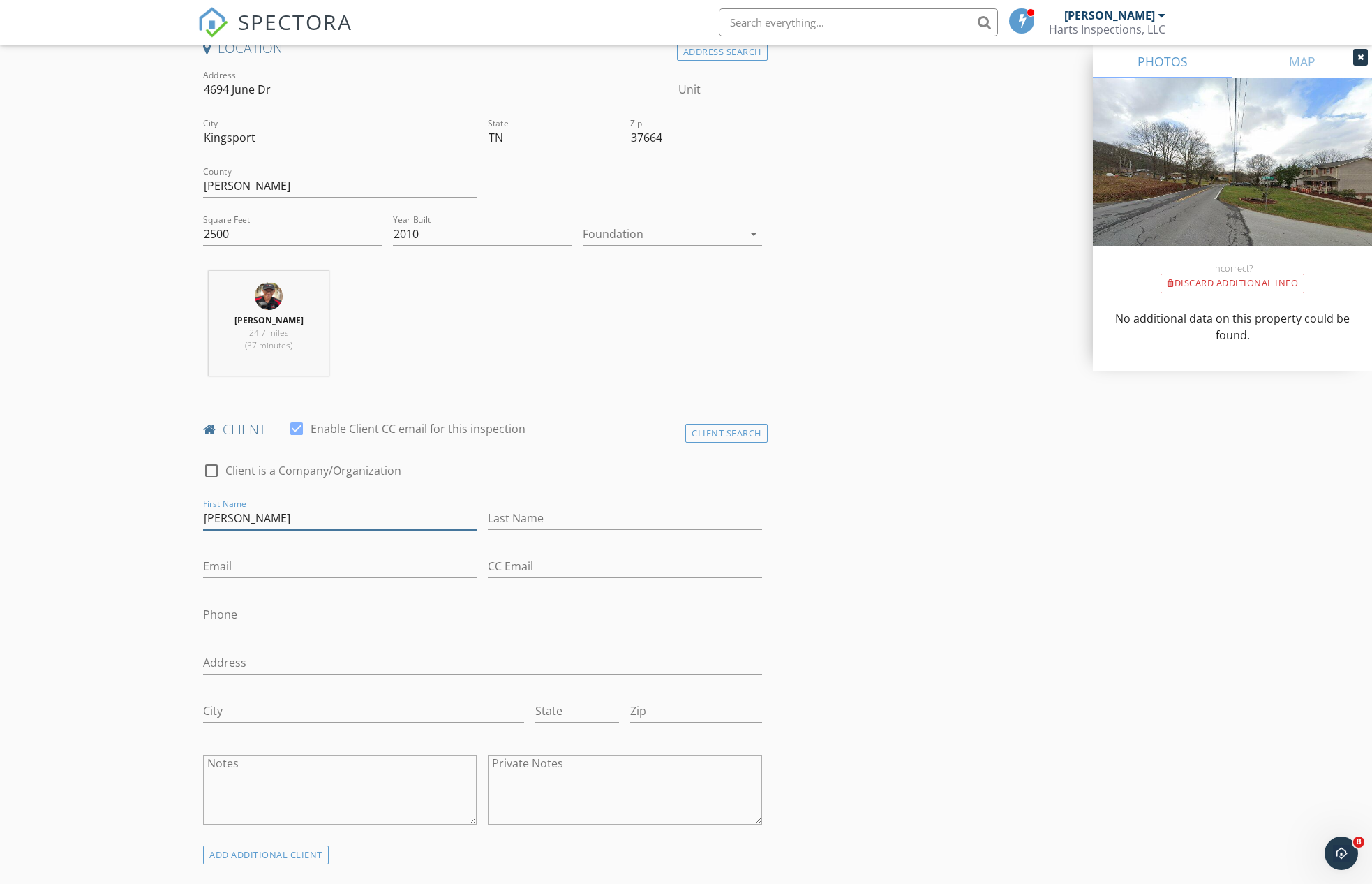
type input "[PERSON_NAME]"
type input "4"
type input "[EMAIL_ADDRESS][DOMAIN_NAME]"
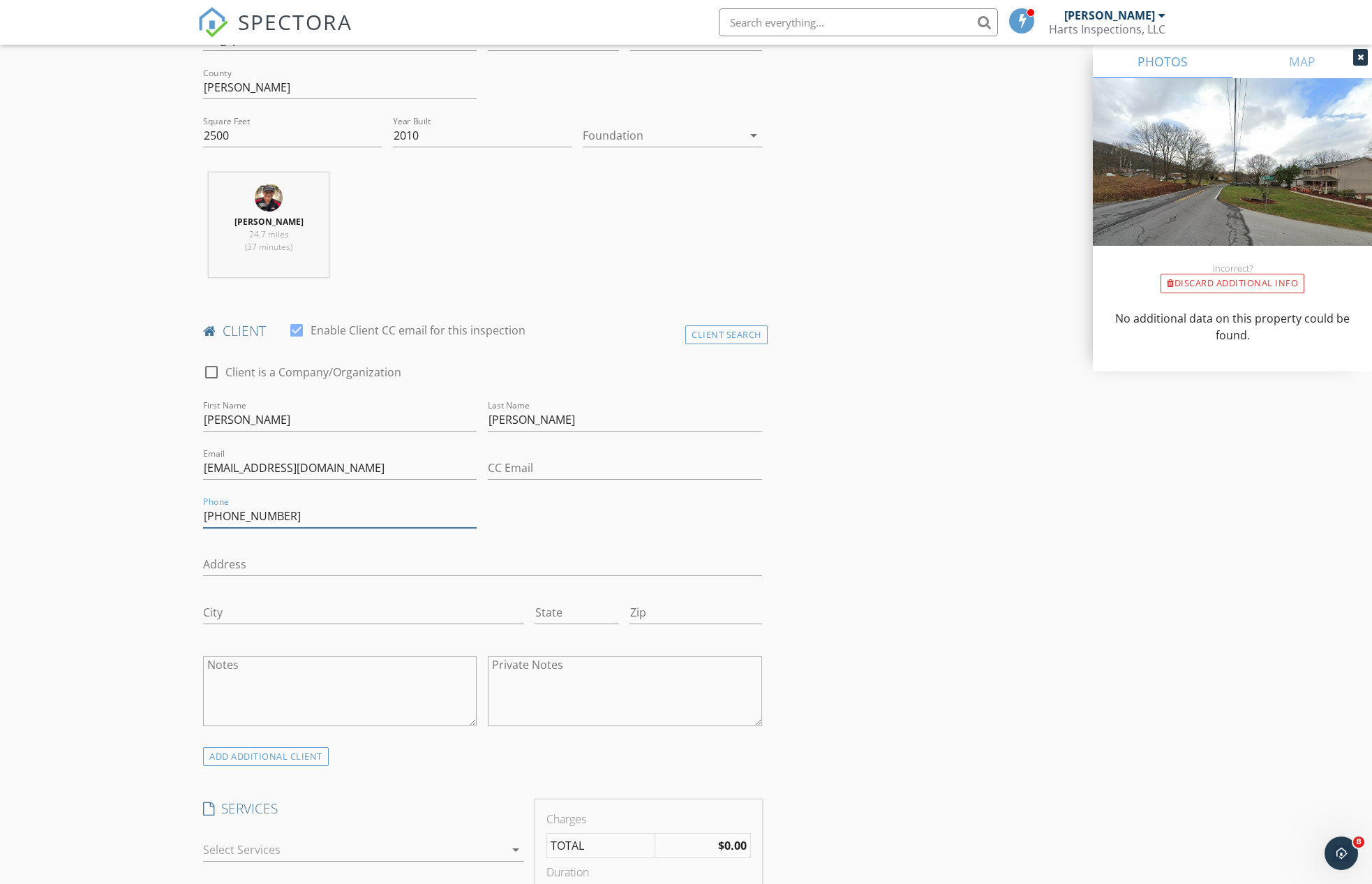
scroll to position [685, 0]
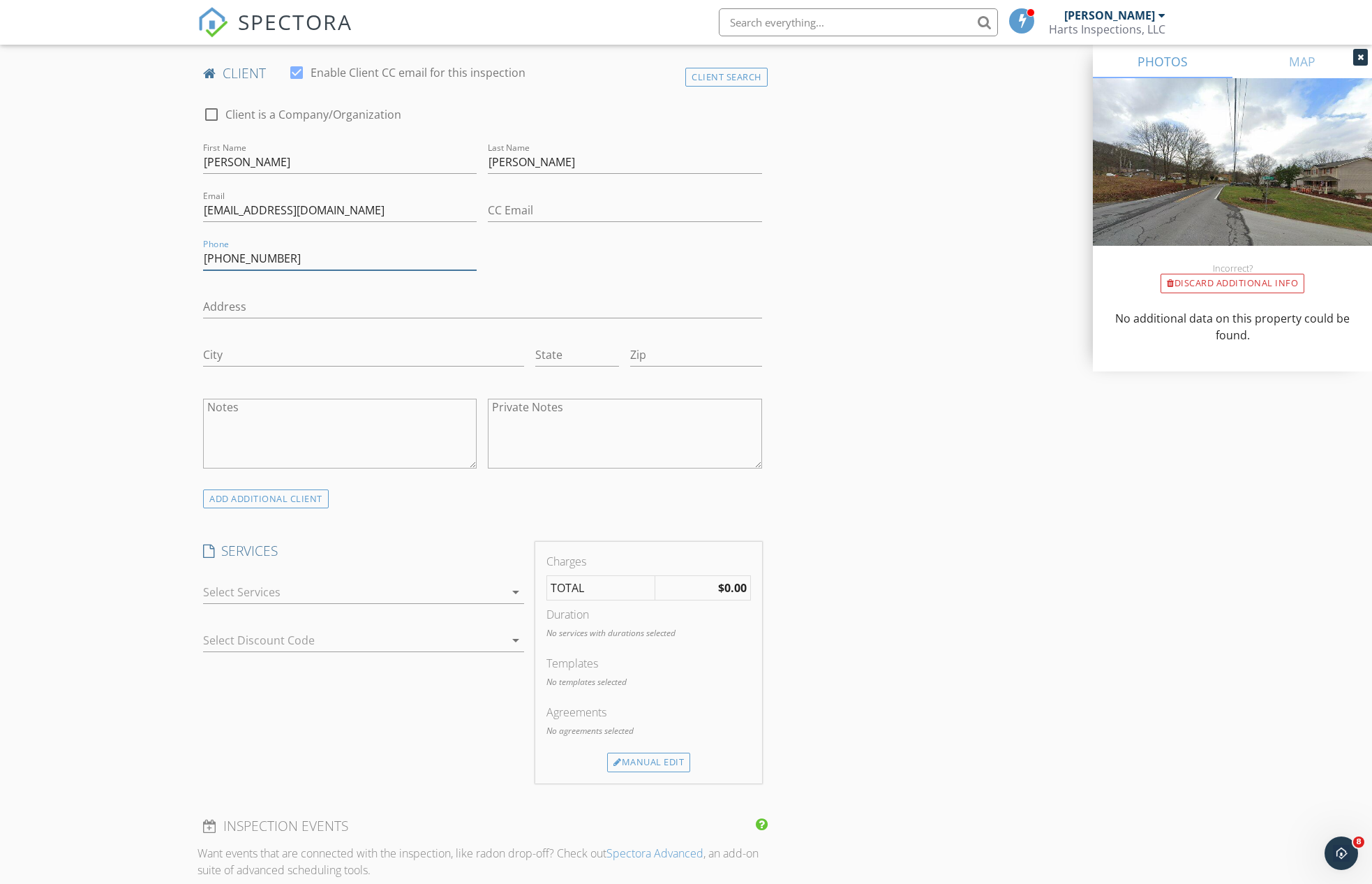
type input "[PHONE_NUMBER]"
click at [513, 589] on icon "arrow_drop_down" at bounding box center [516, 592] width 17 height 17
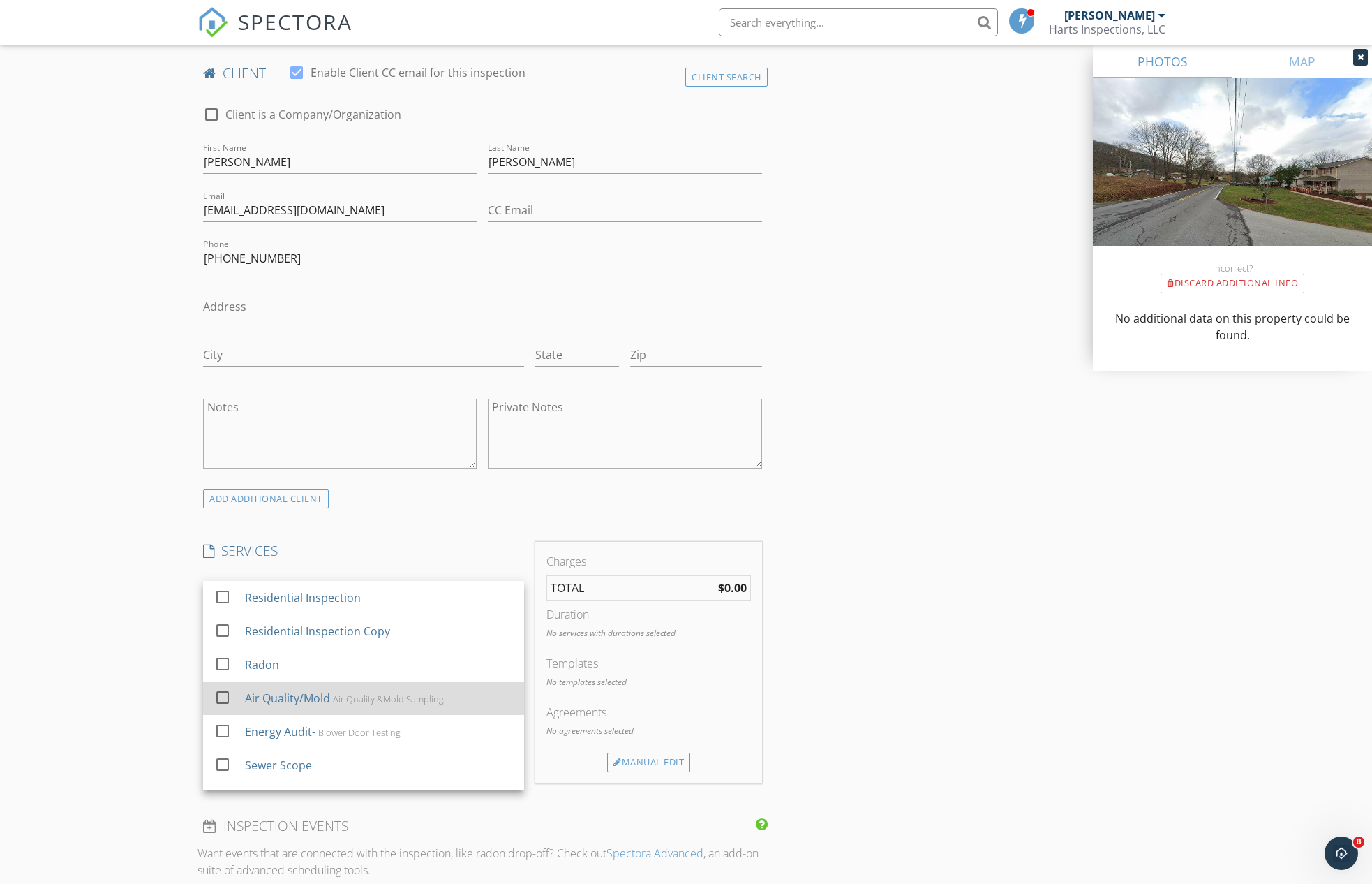
scroll to position [18, 0]
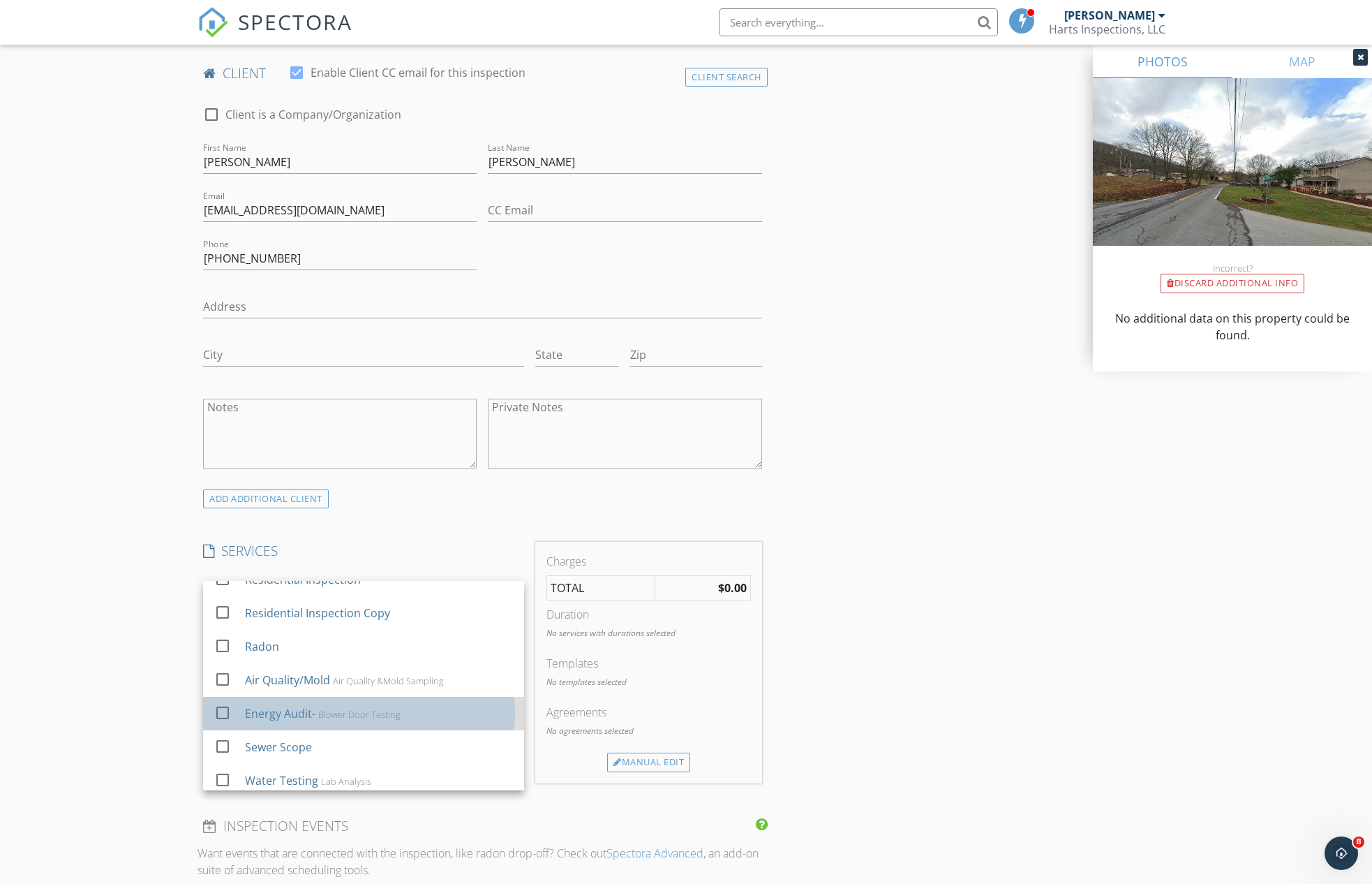
click at [321, 709] on div "Blower Door Testing" at bounding box center [360, 714] width 83 height 11
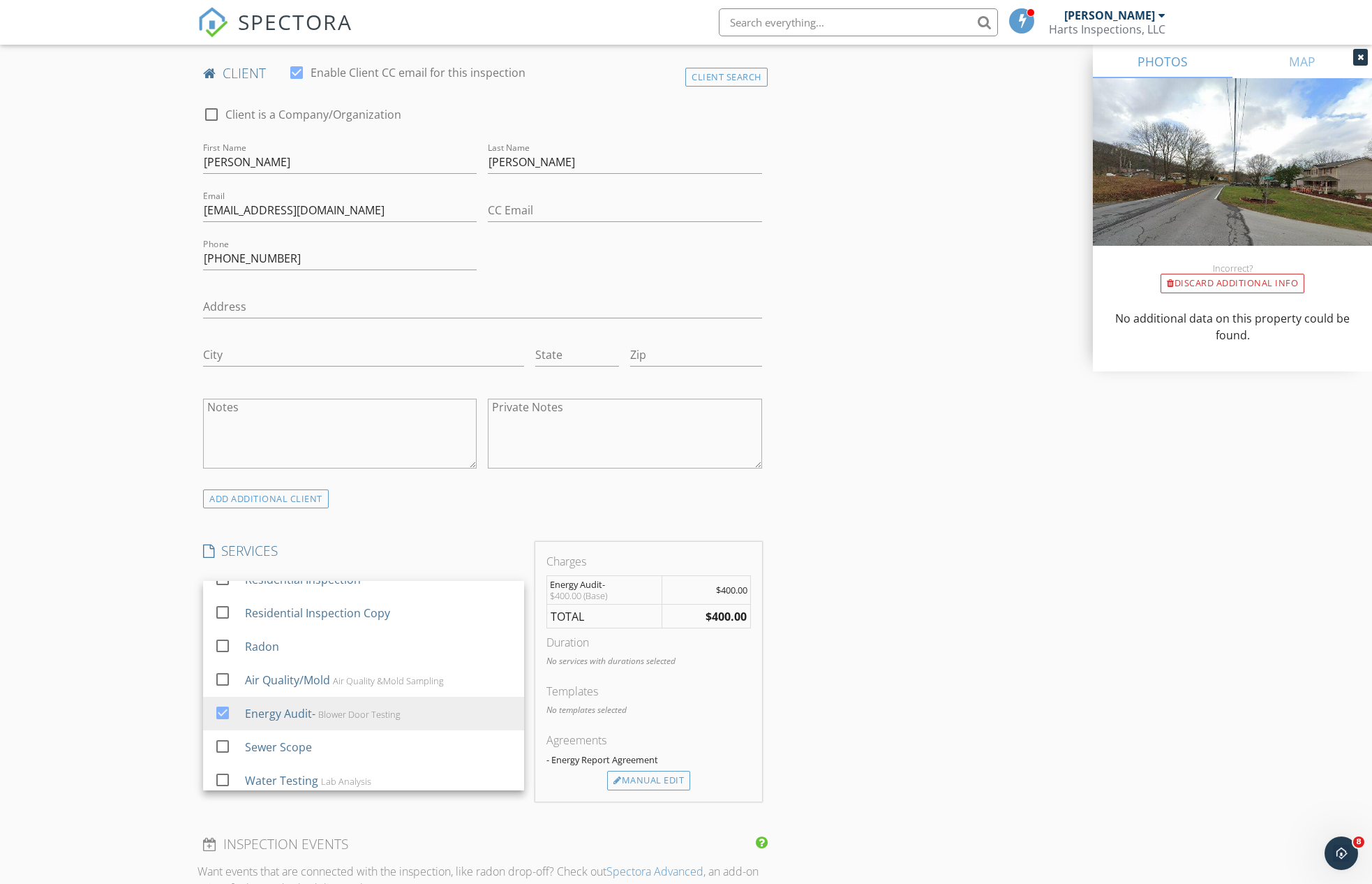
click at [804, 657] on div "INSPECTOR(S) check_box Ronnie Hart PRIMARY Ronnie Hart arrow_drop_down check_bo…" at bounding box center [686, 648] width 977 height 2343
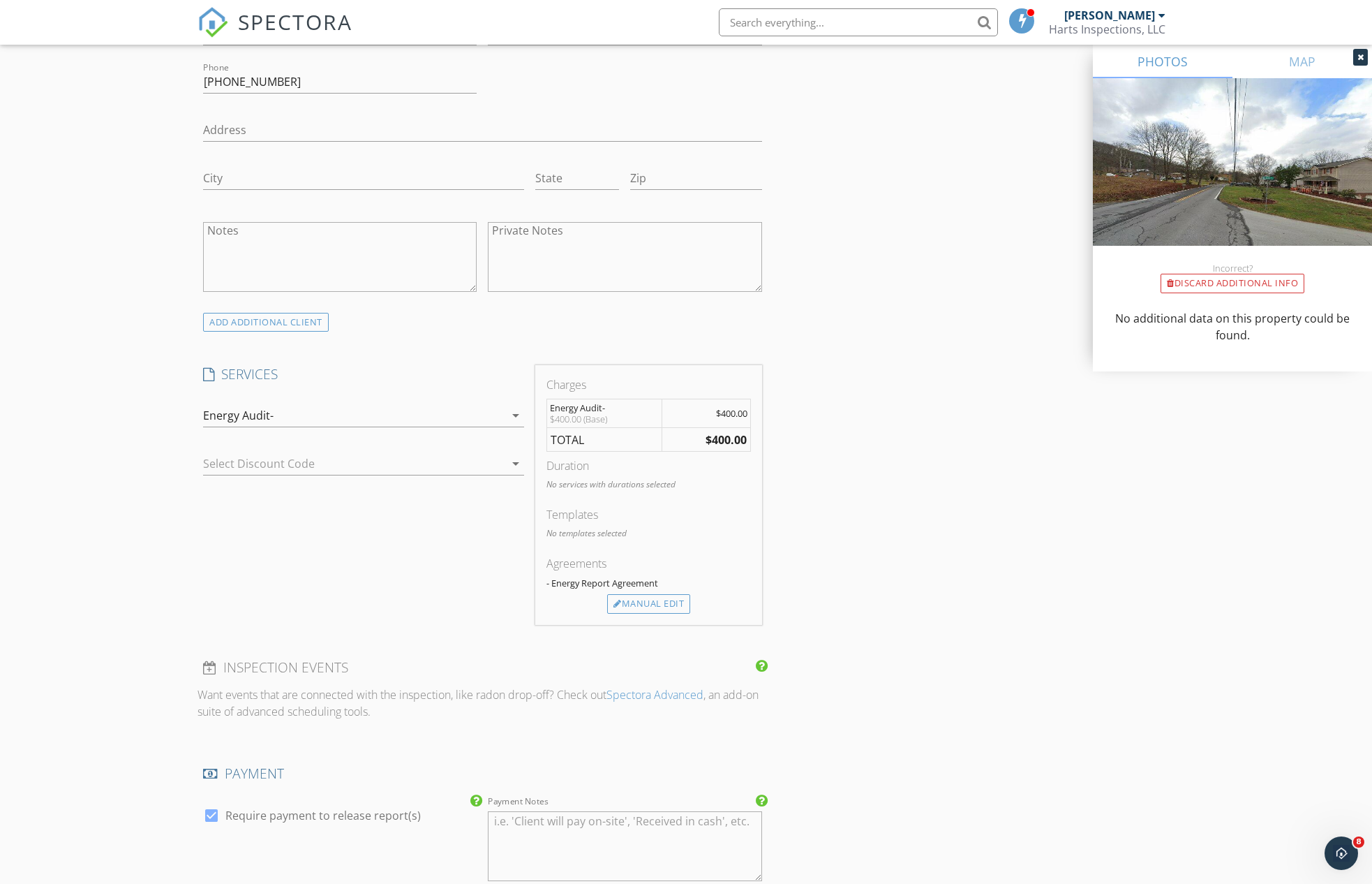
scroll to position [736, 0]
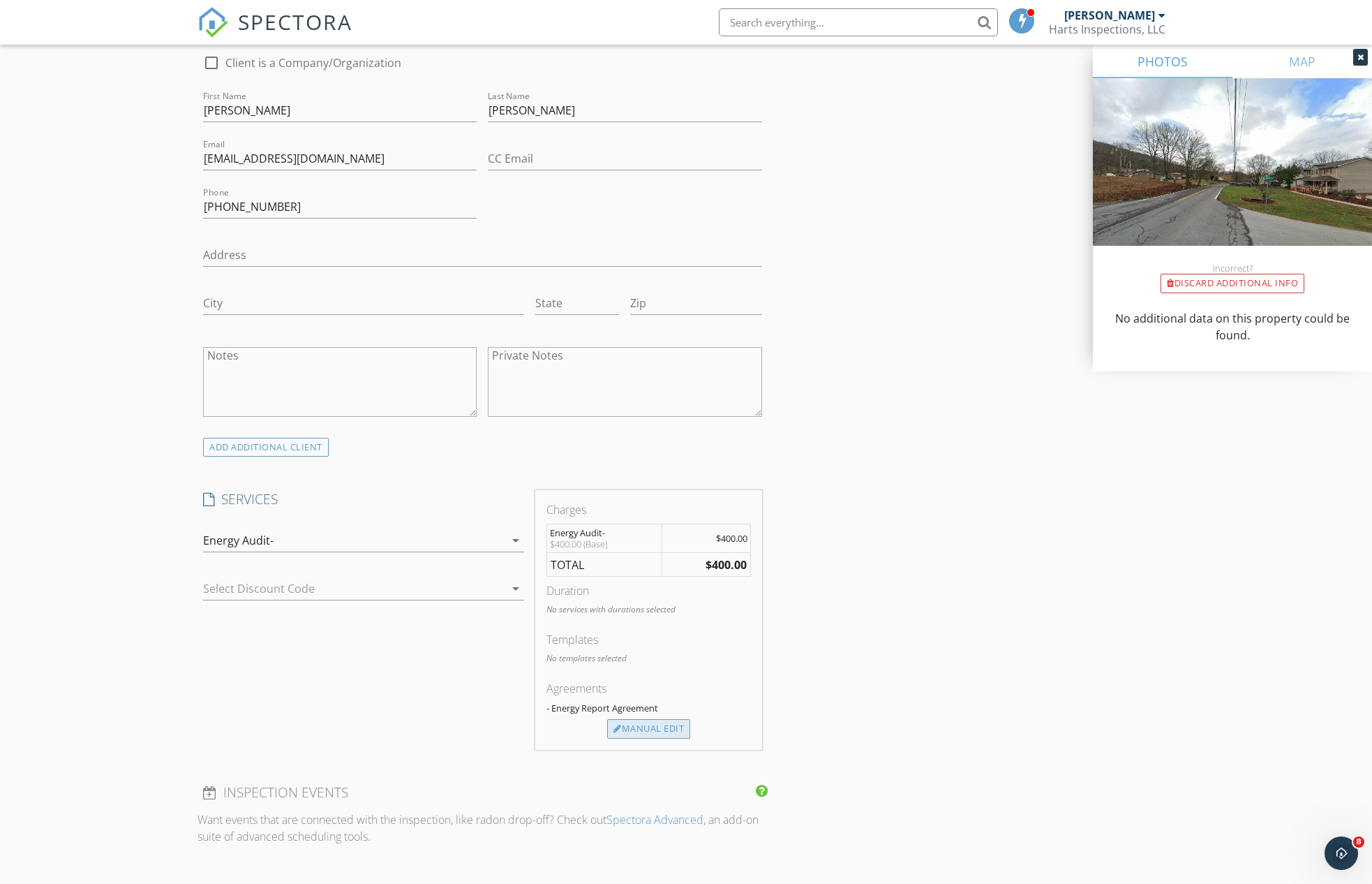
click at [649, 725] on div "Manual Edit" at bounding box center [648, 729] width 83 height 20
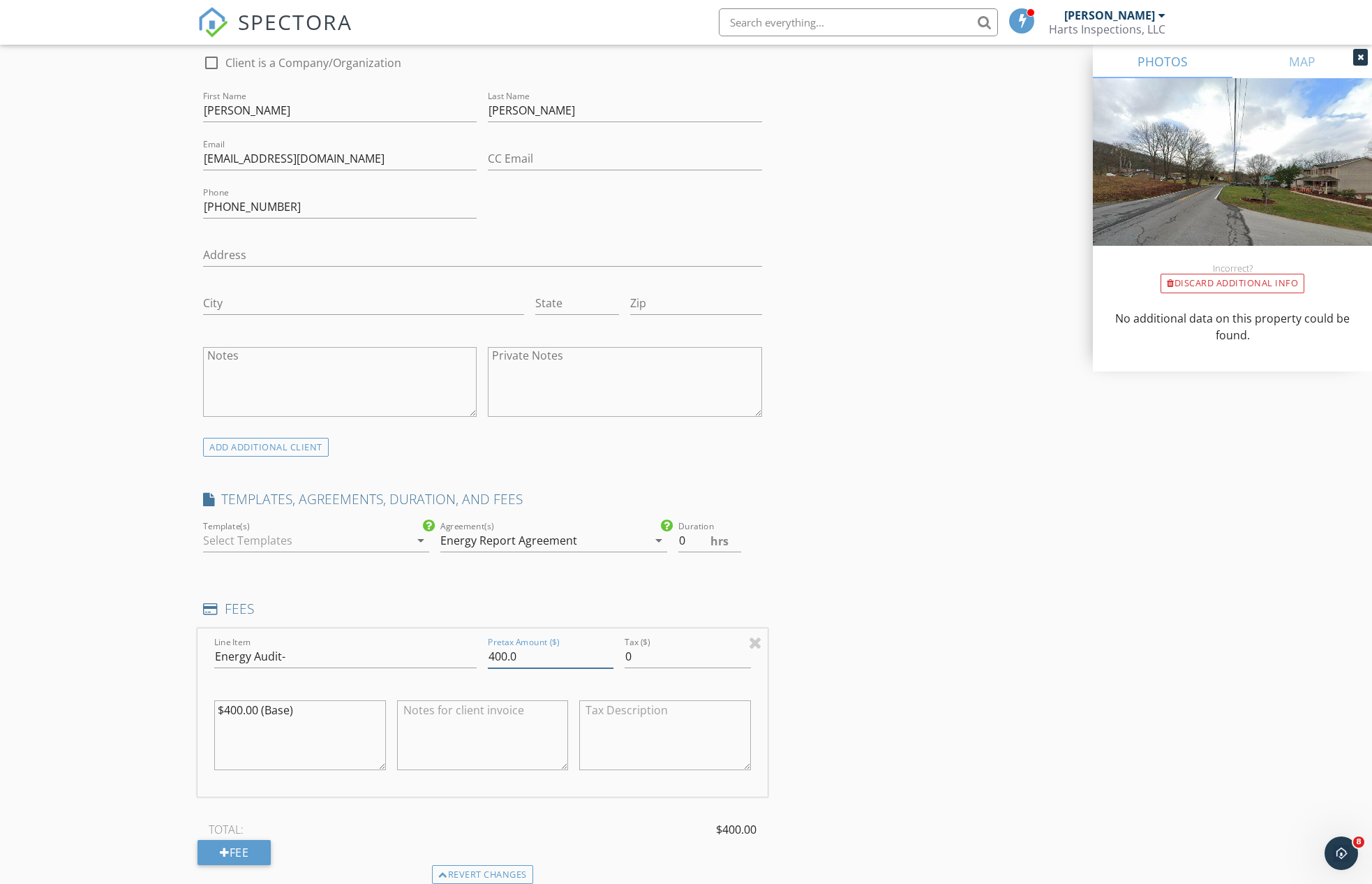
click at [495, 653] on input "400.0" at bounding box center [550, 656] width 126 height 23
type input "600.0"
click at [231, 706] on textarea "$400.00 (Base)" at bounding box center [300, 735] width 172 height 70
type textarea "$500.00 (Base)"
click at [1017, 737] on div "INSPECTOR(S) check_box Ronnie Hart PRIMARY Ronnie Hart arrow_drop_down check_bo…" at bounding box center [686, 663] width 977 height 2477
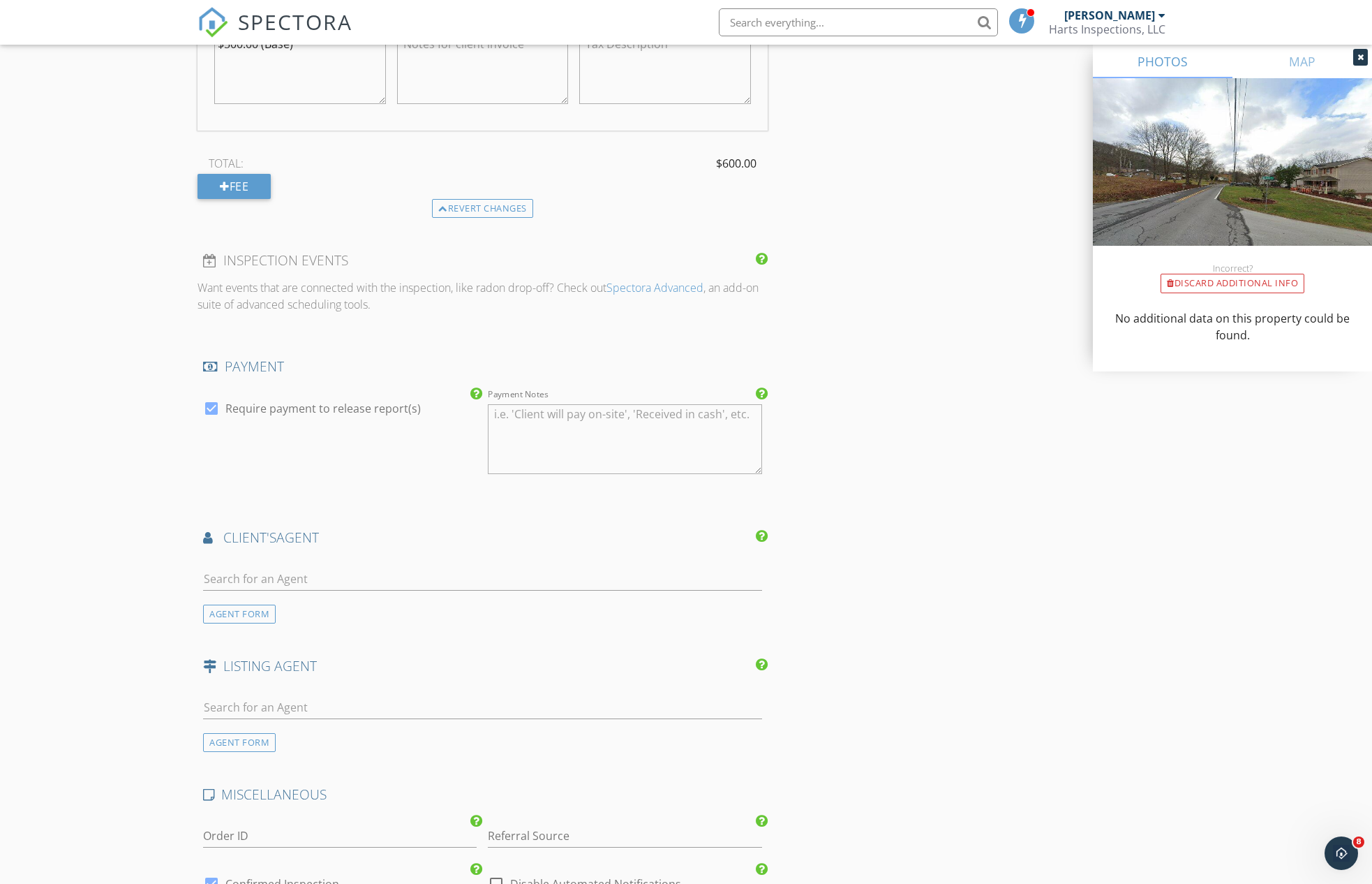
scroll to position [1665, 0]
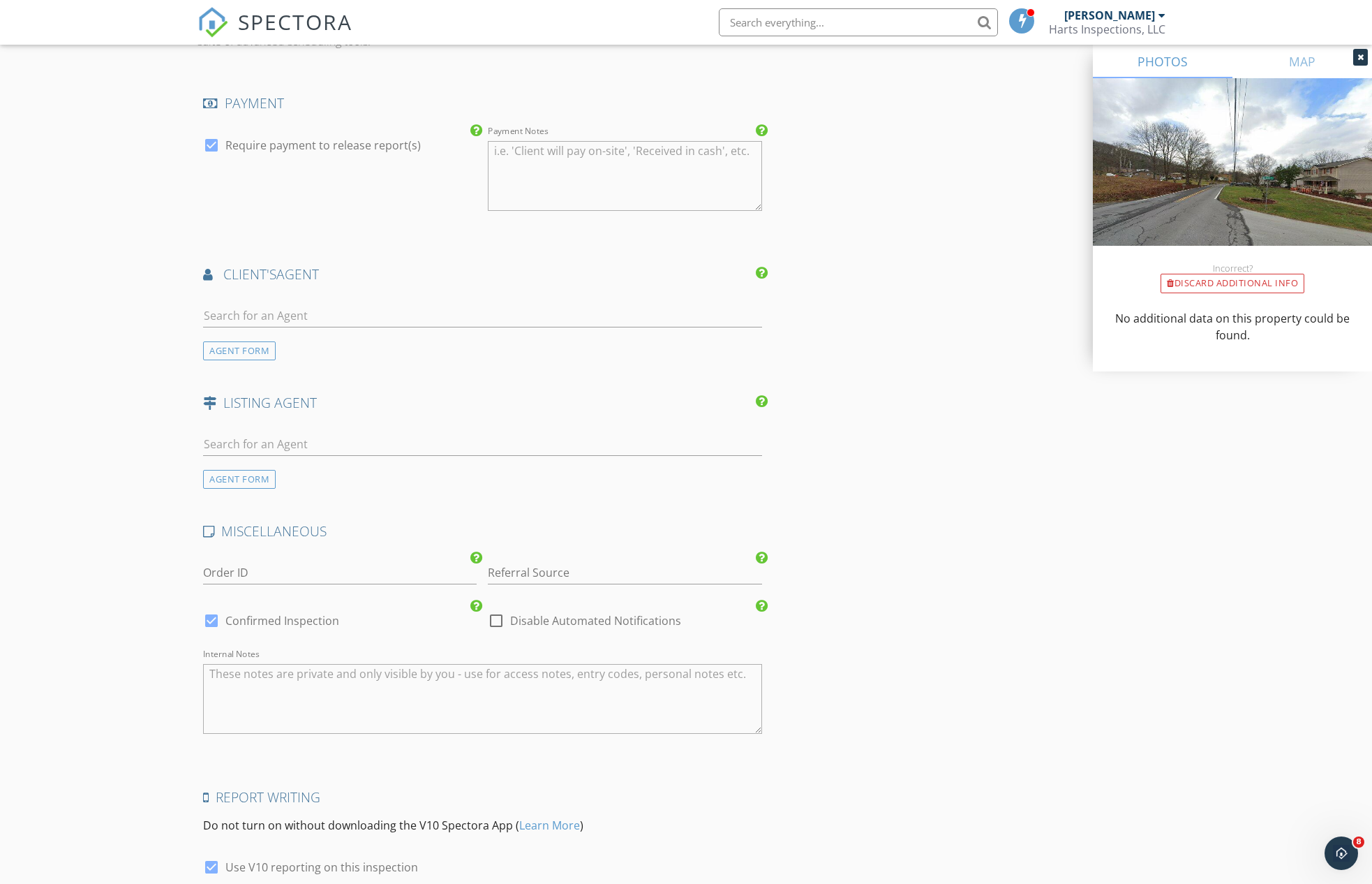
click at [208, 612] on div at bounding box center [211, 620] width 24 height 24
checkbox input "false"
checkbox input "true"
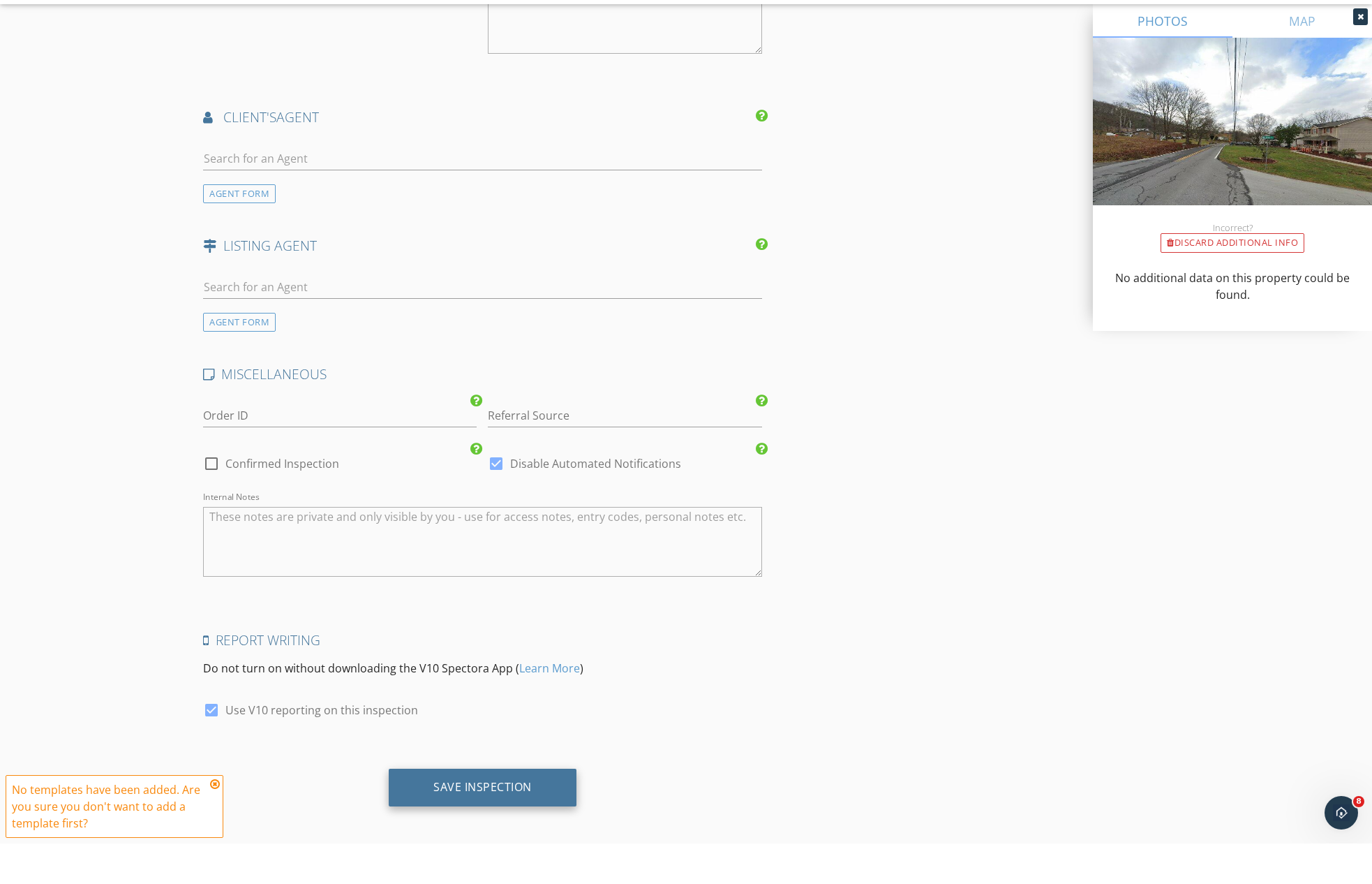
click at [466, 820] on div "Save Inspection" at bounding box center [482, 827] width 98 height 14
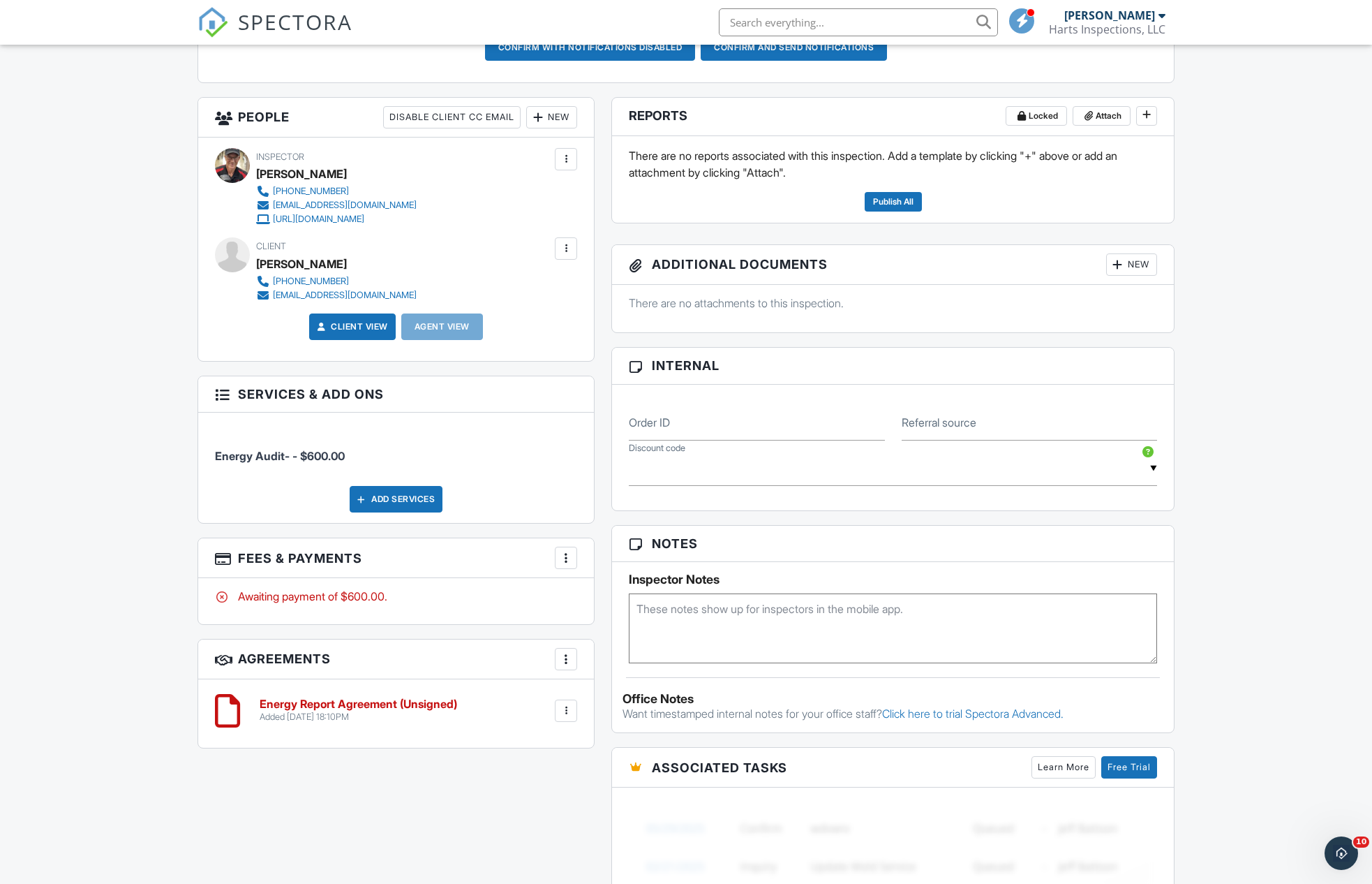
scroll to position [445, 0]
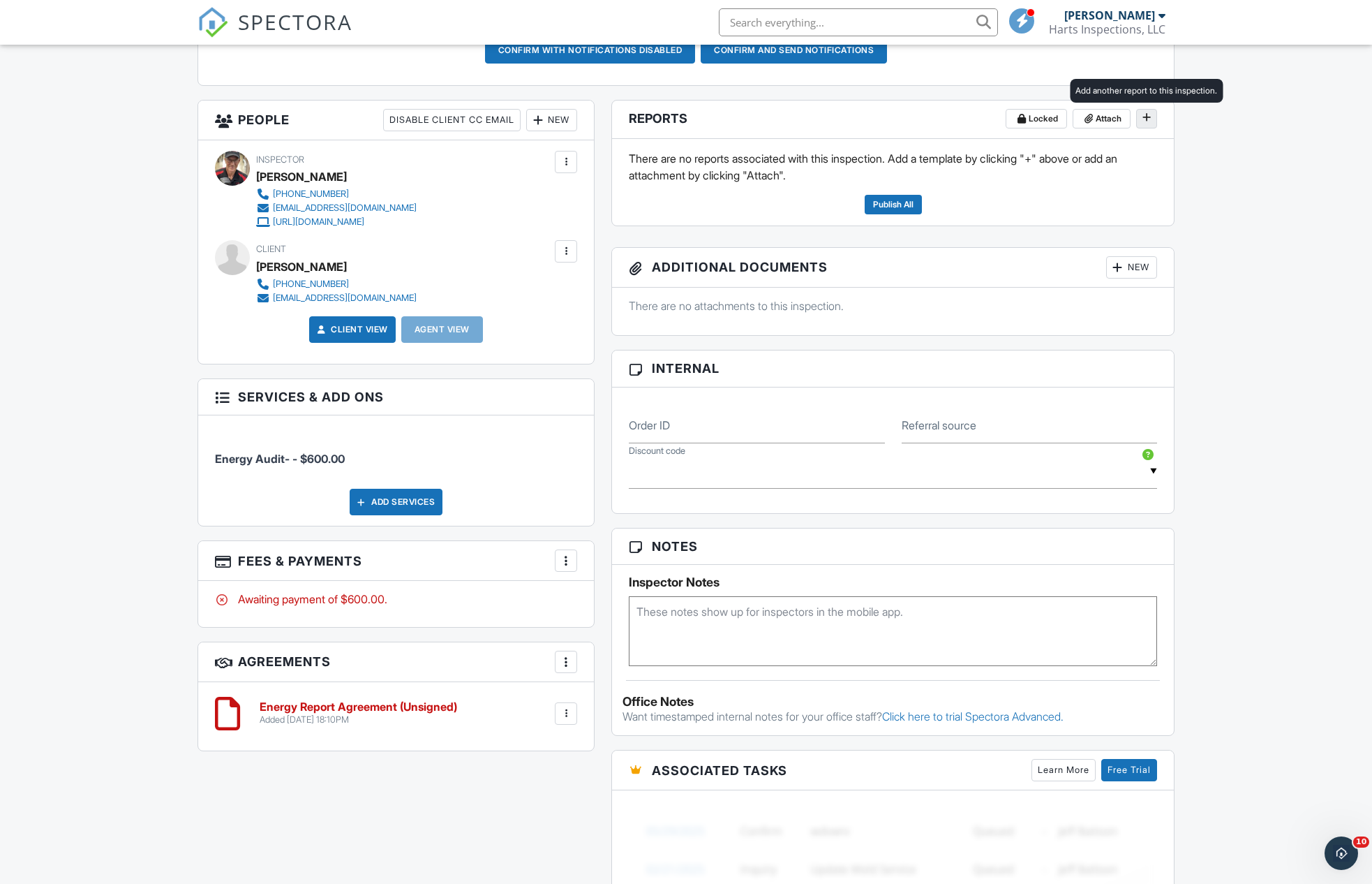
click at [1146, 116] on icon at bounding box center [1146, 117] width 8 height 10
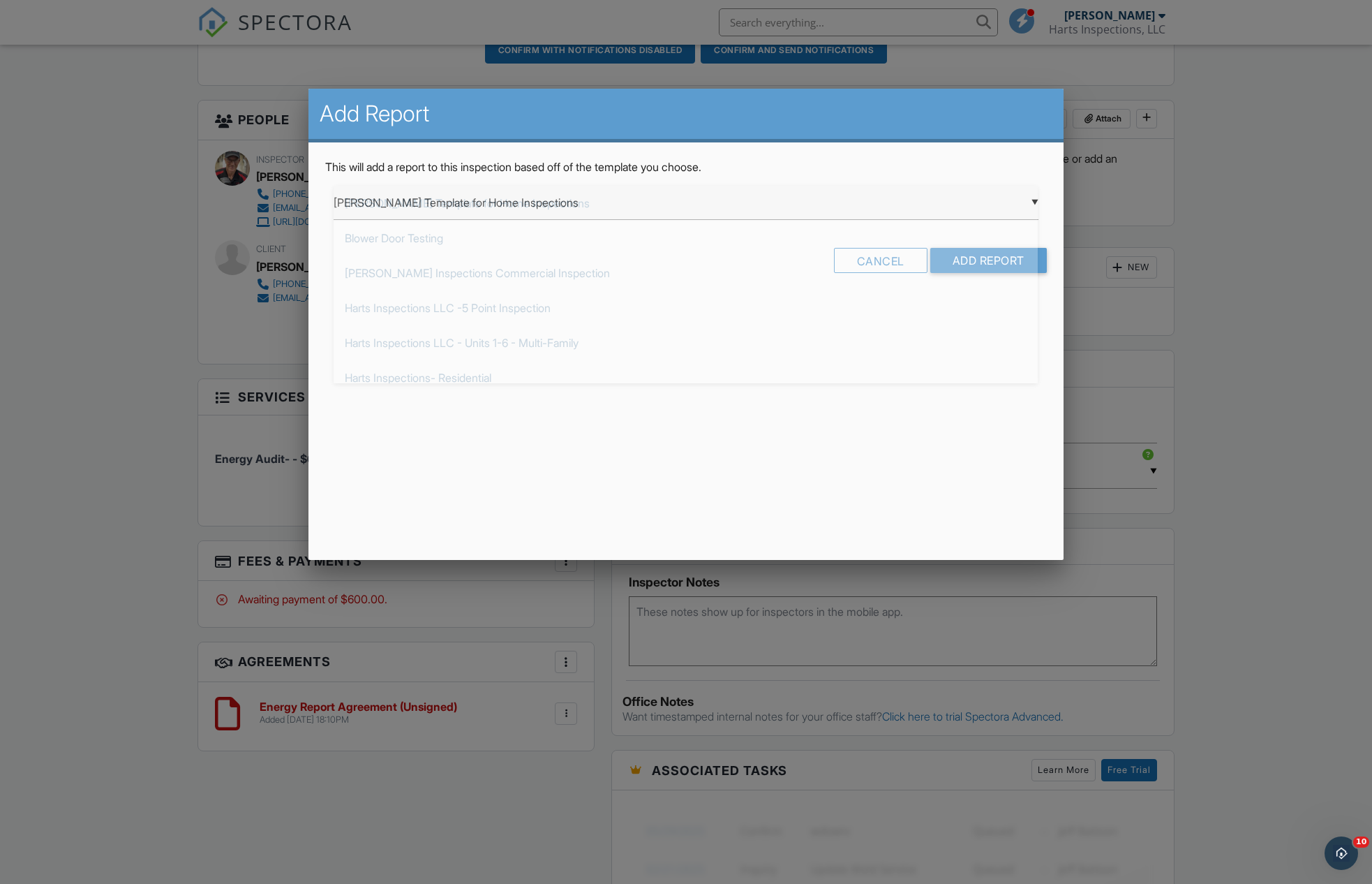
click at [1031, 198] on div "▼ Ben Gromicko's Template for Home Inspections Ben Gromicko's Template for Home…" at bounding box center [686, 202] width 704 height 34
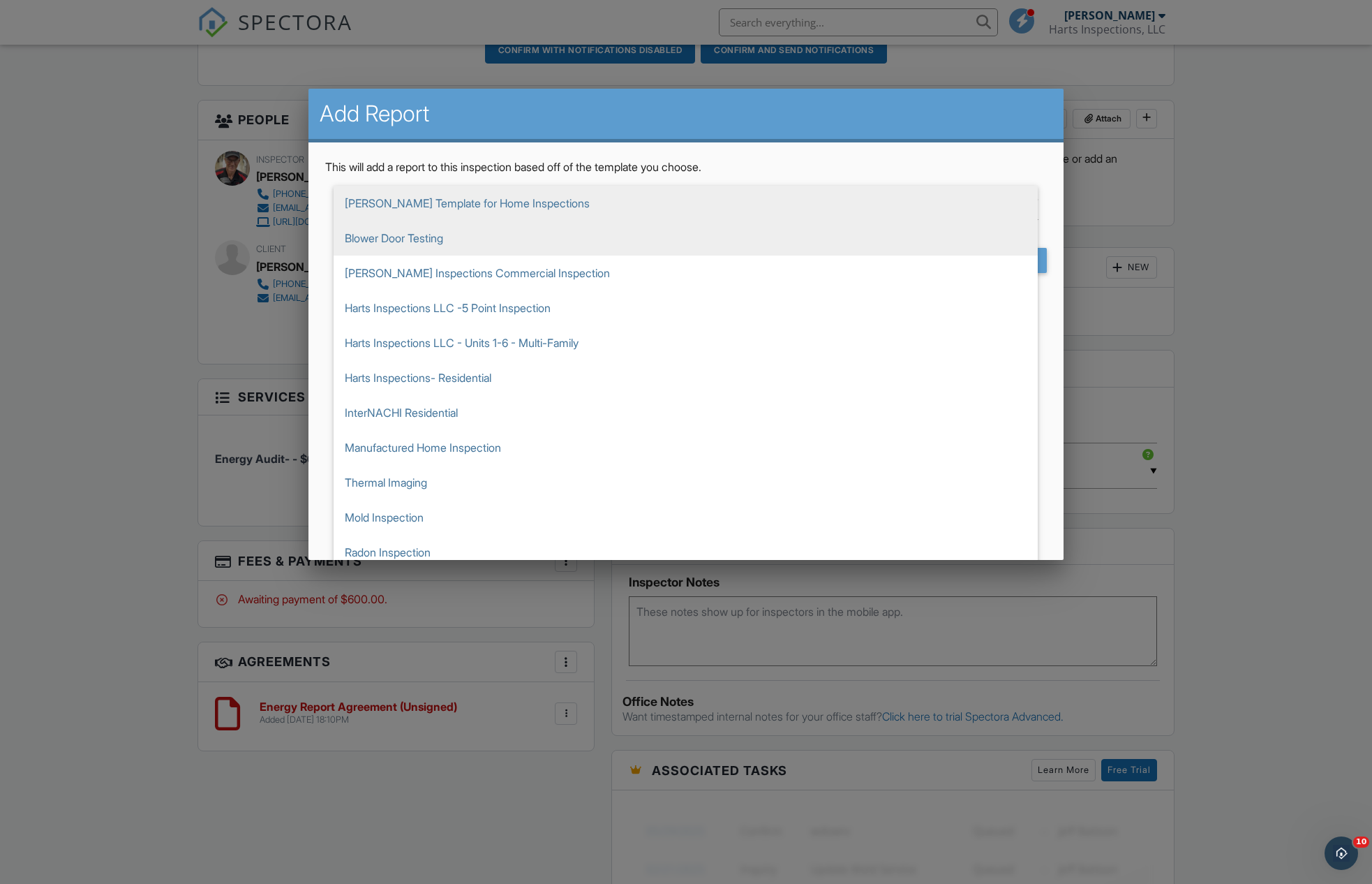
click at [410, 234] on span "Blower Door Testing" at bounding box center [686, 238] width 704 height 35
type input "Blower Door Testing"
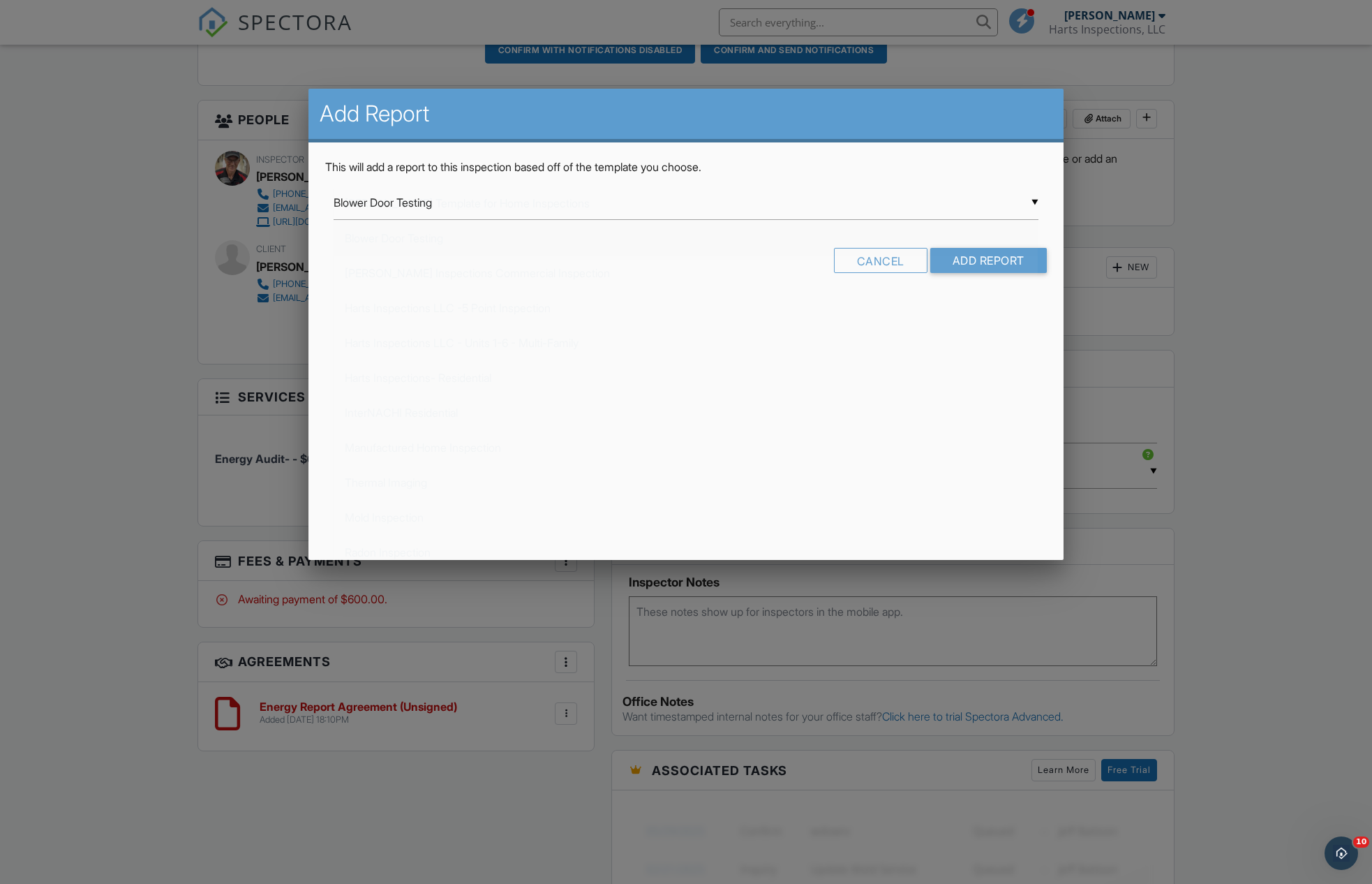
scroll to position [35, 0]
click at [982, 256] on input "Add Report" at bounding box center [988, 260] width 116 height 25
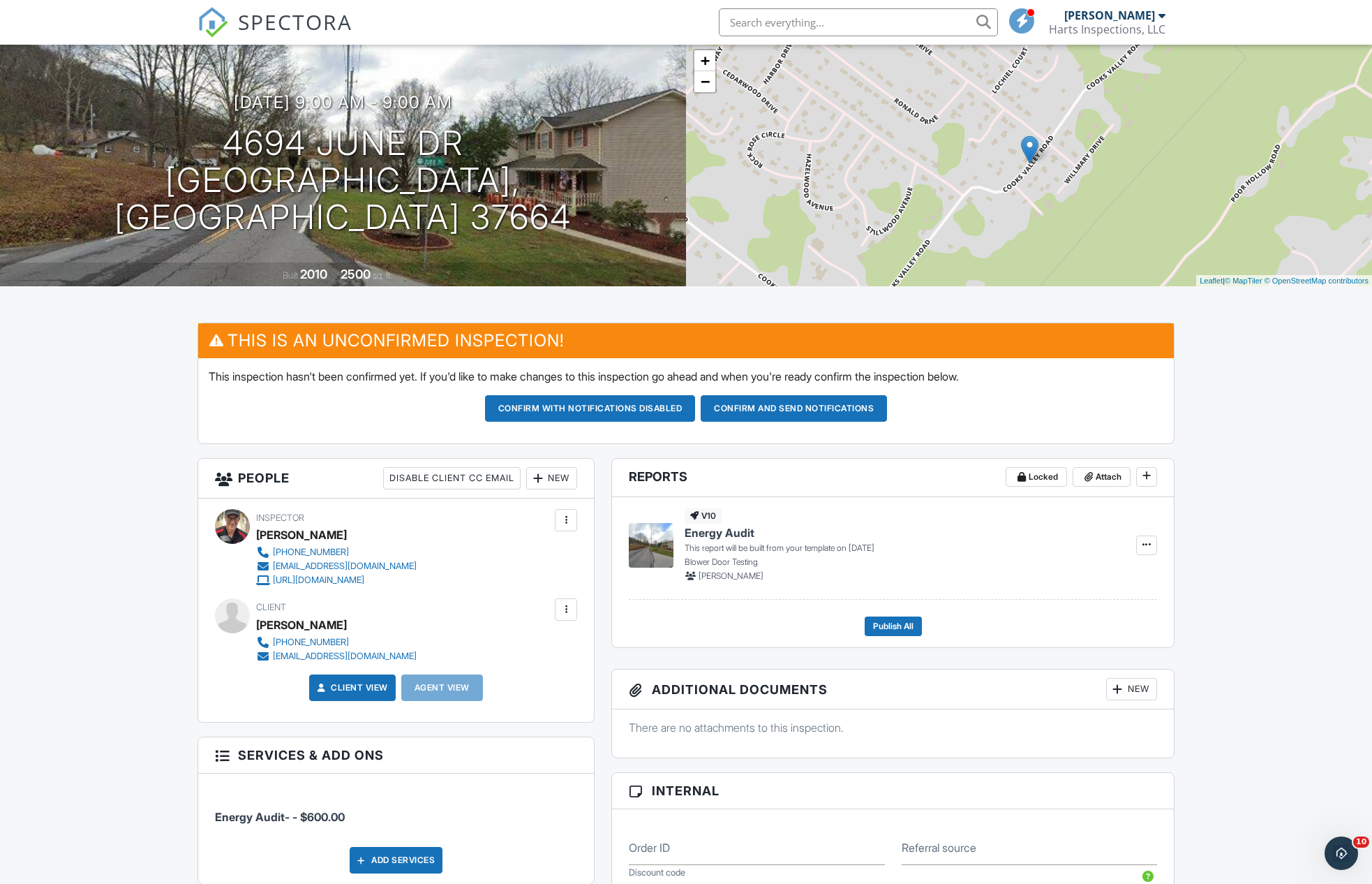
scroll to position [113, 0]
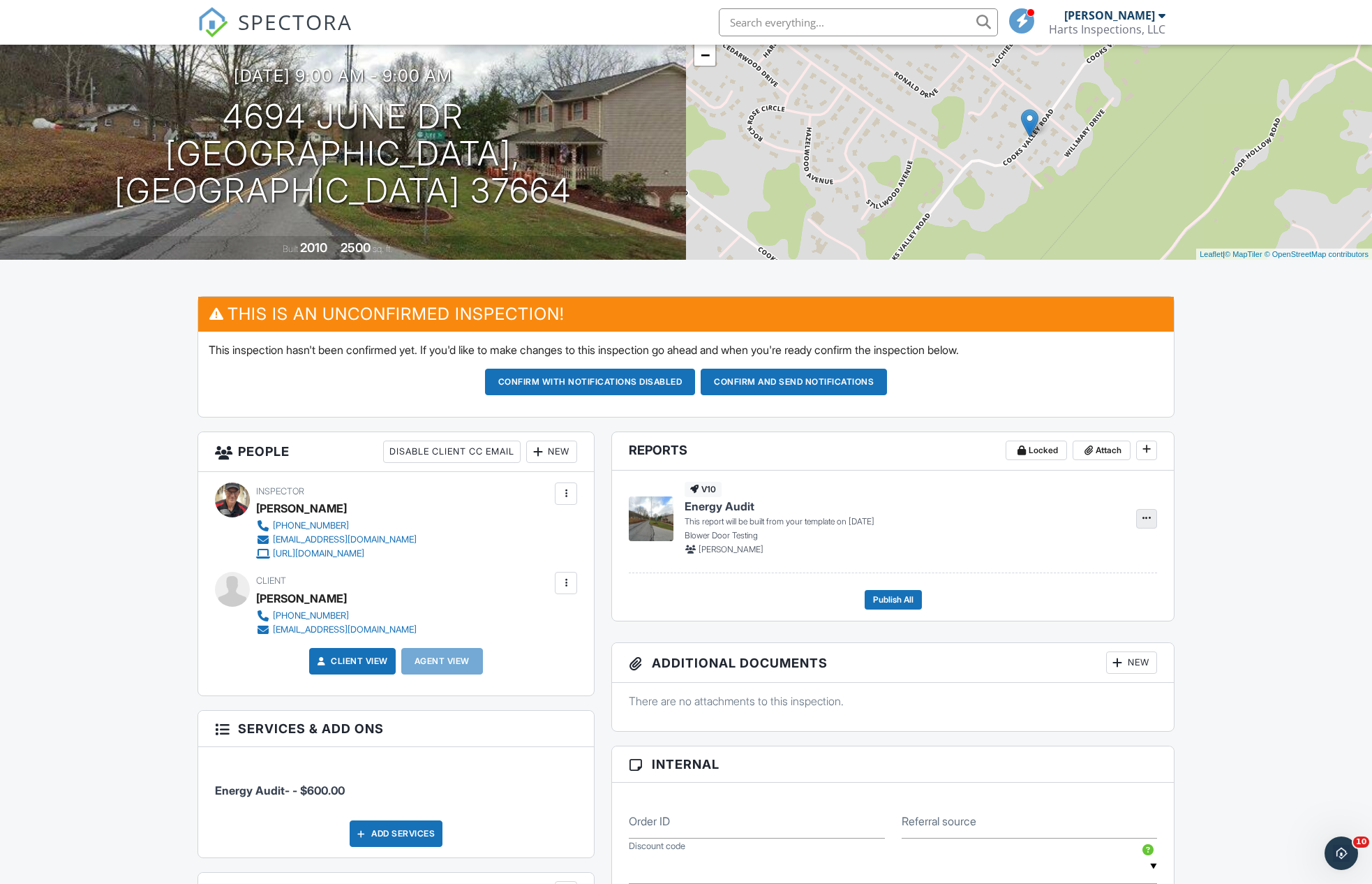
click at [1146, 516] on icon at bounding box center [1146, 518] width 8 height 10
click at [1052, 556] on span "Build Now" at bounding box center [1055, 555] width 44 height 15
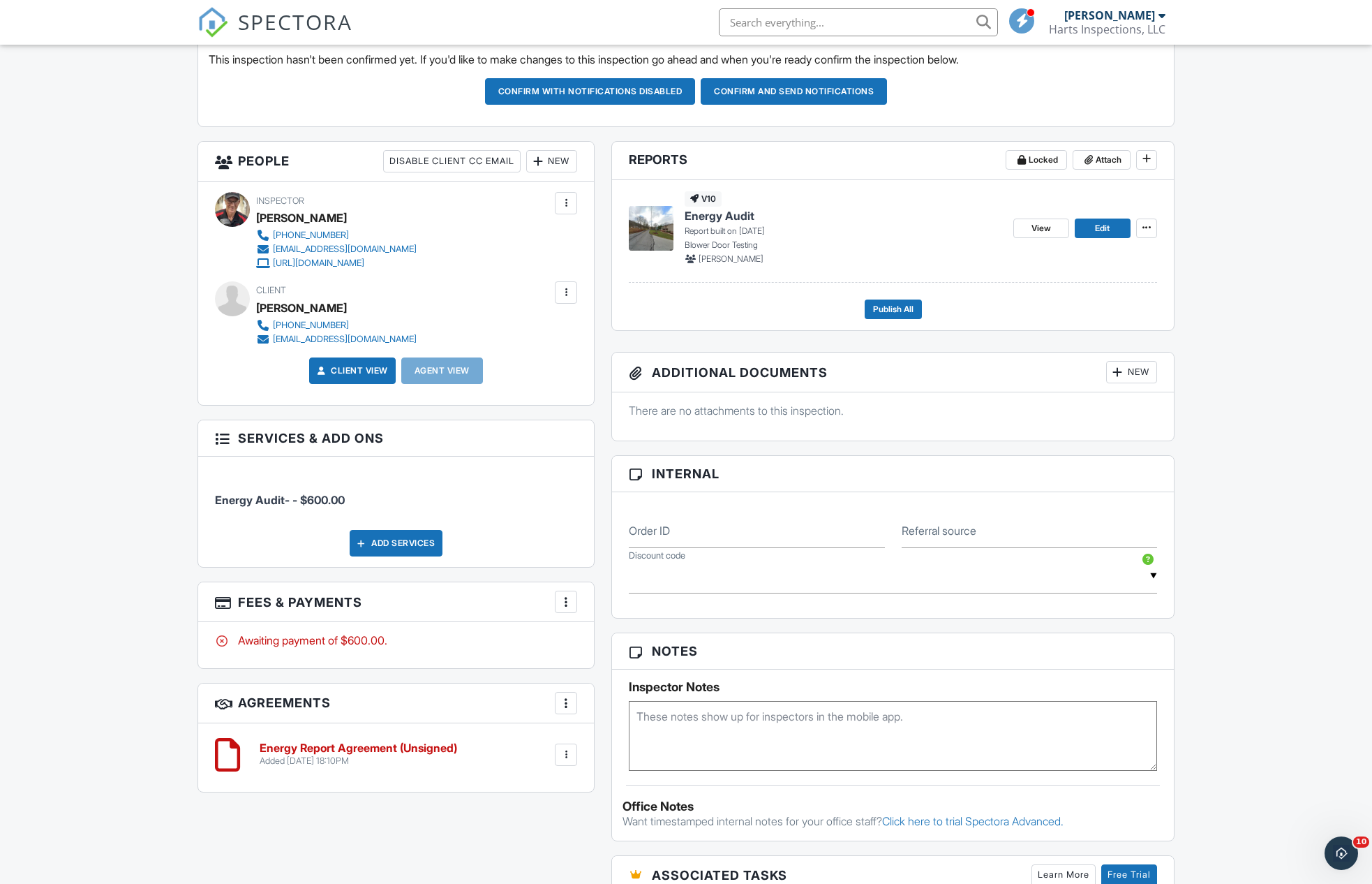
scroll to position [282, 0]
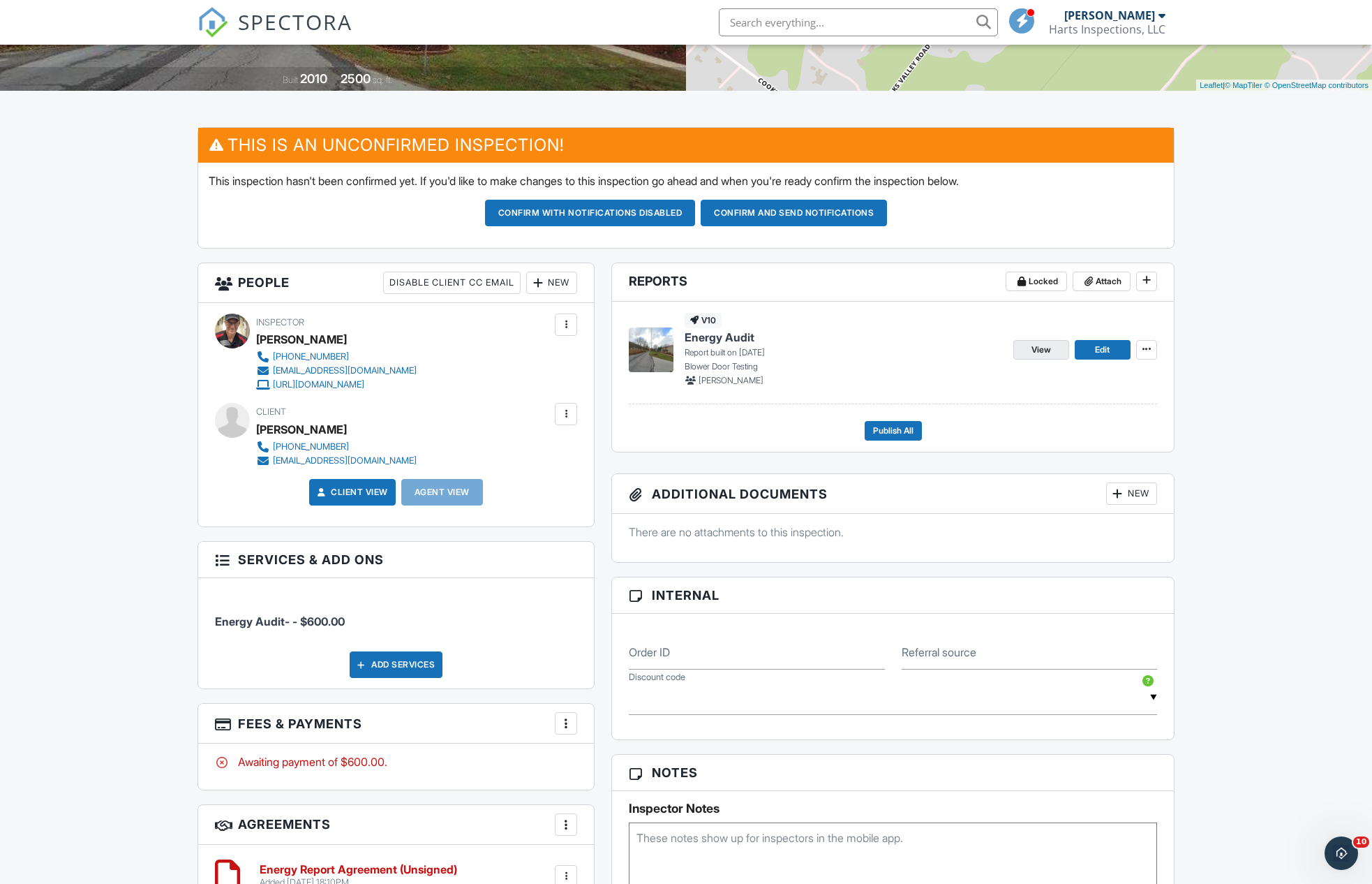
click at [1039, 345] on span "View" at bounding box center [1041, 349] width 20 height 14
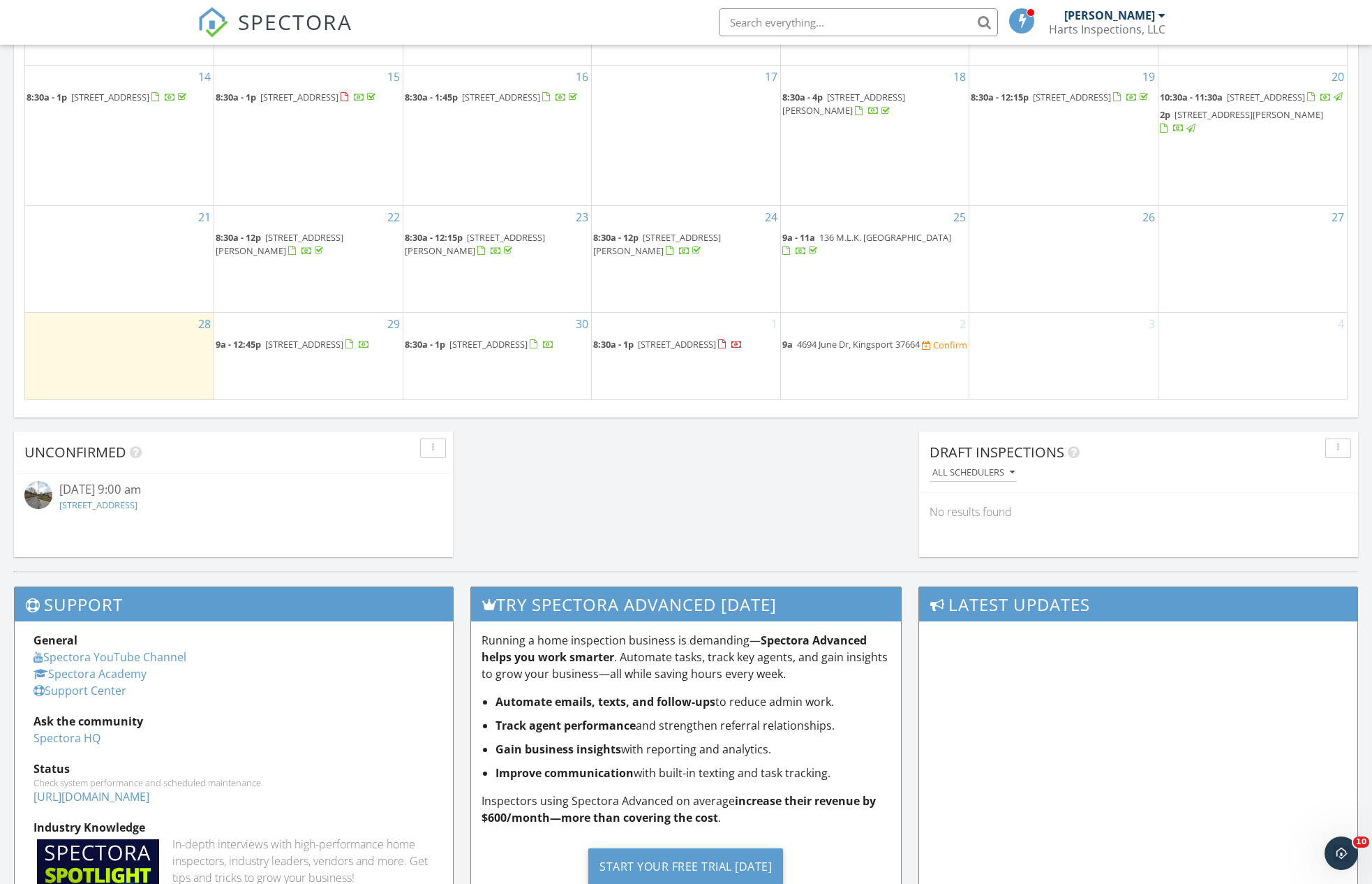
scroll to position [571, 0]
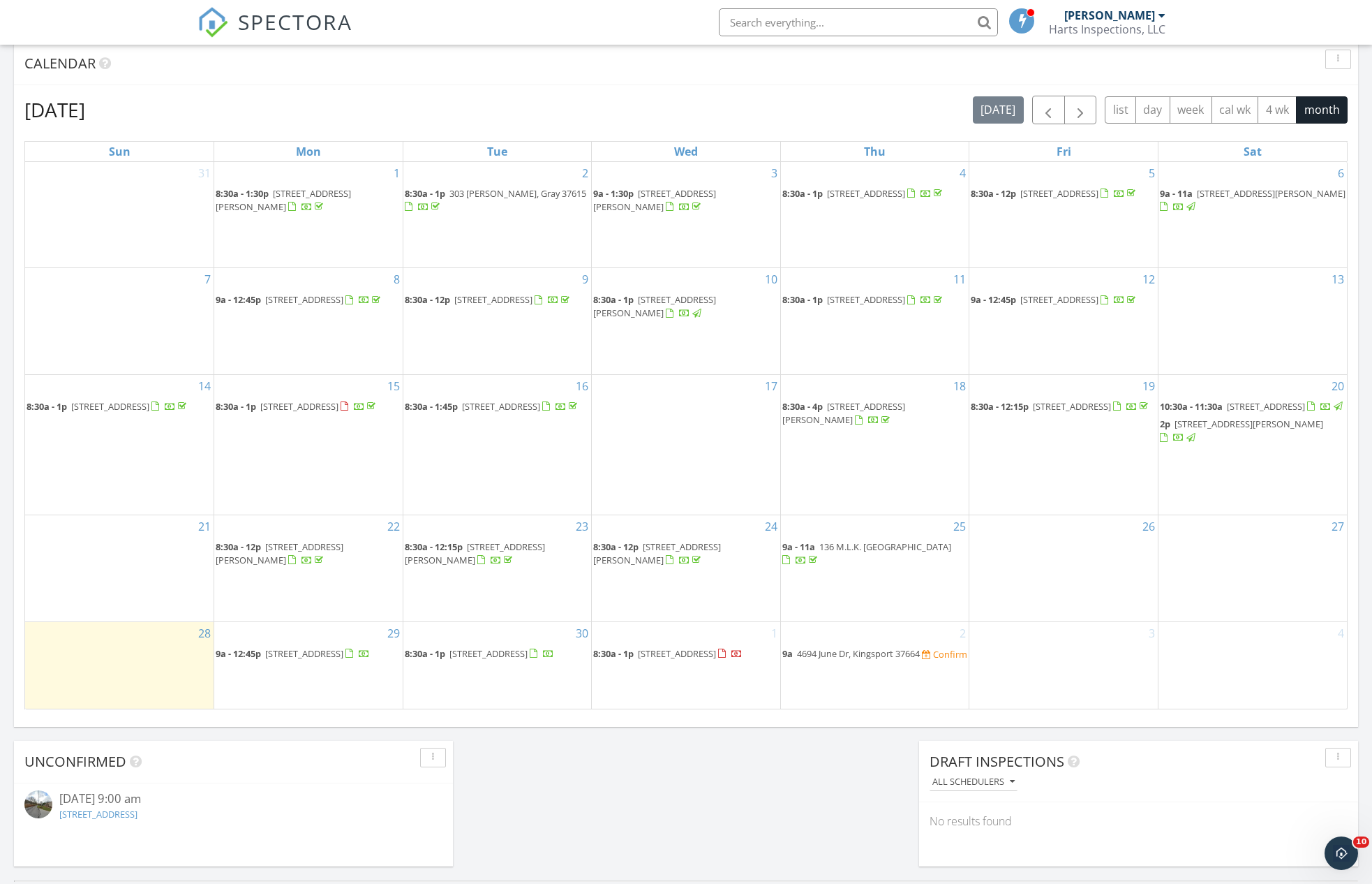
click at [857, 647] on span "4694 June Dr, Kingsport 37664" at bounding box center [858, 653] width 122 height 12
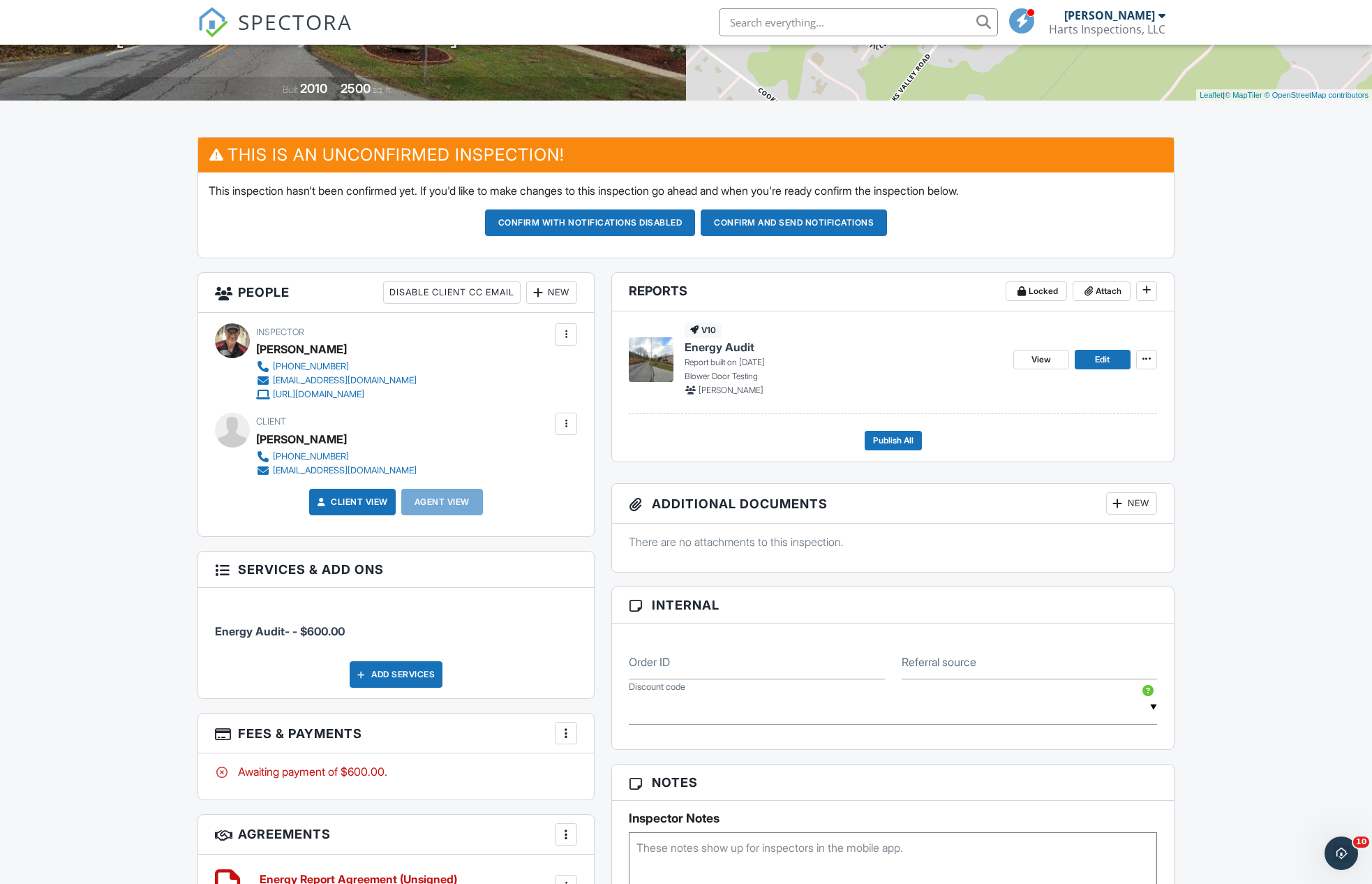
scroll to position [107, 0]
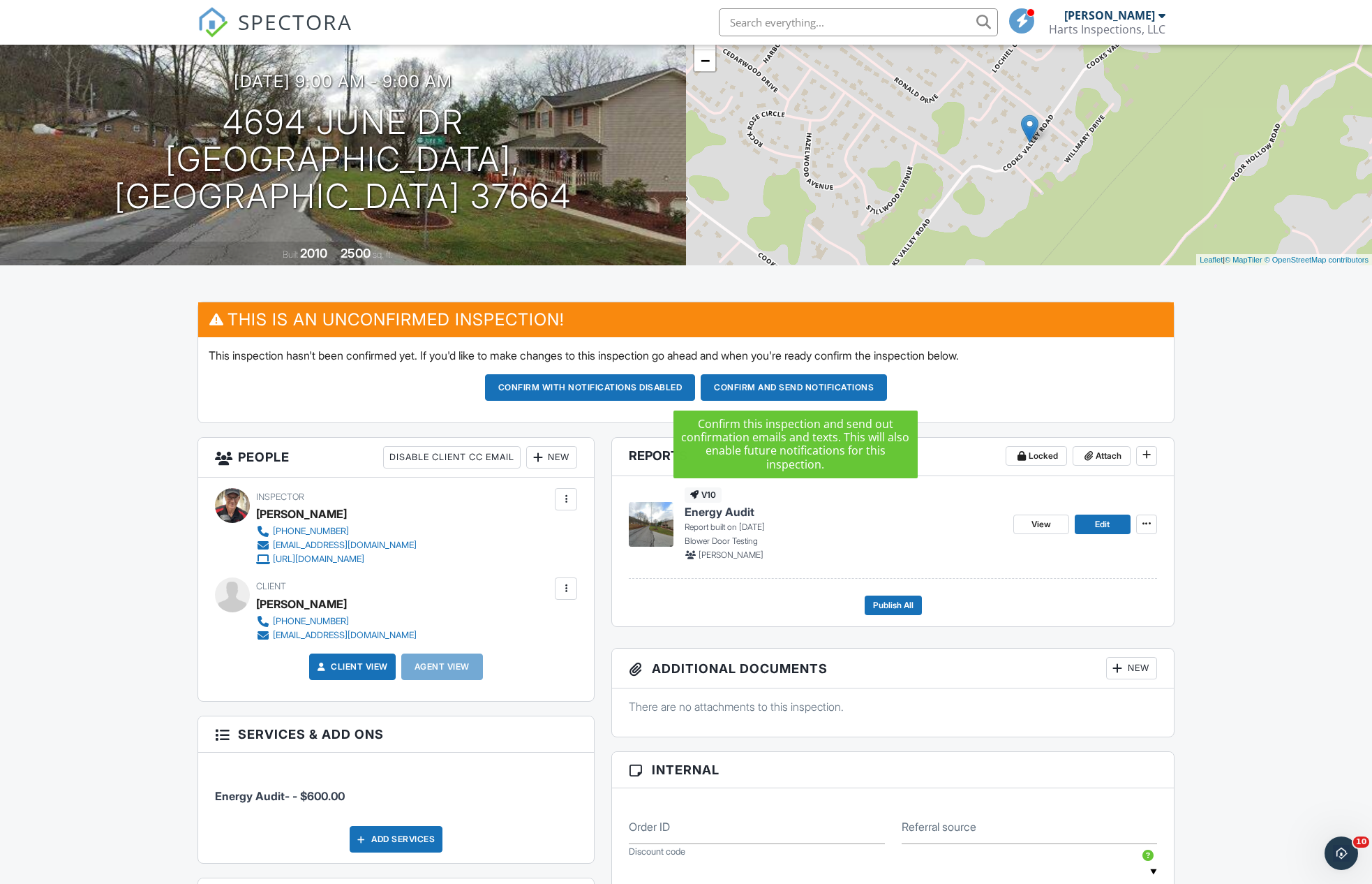
click at [776, 383] on button "Confirm and send notifications" at bounding box center [793, 387] width 186 height 27
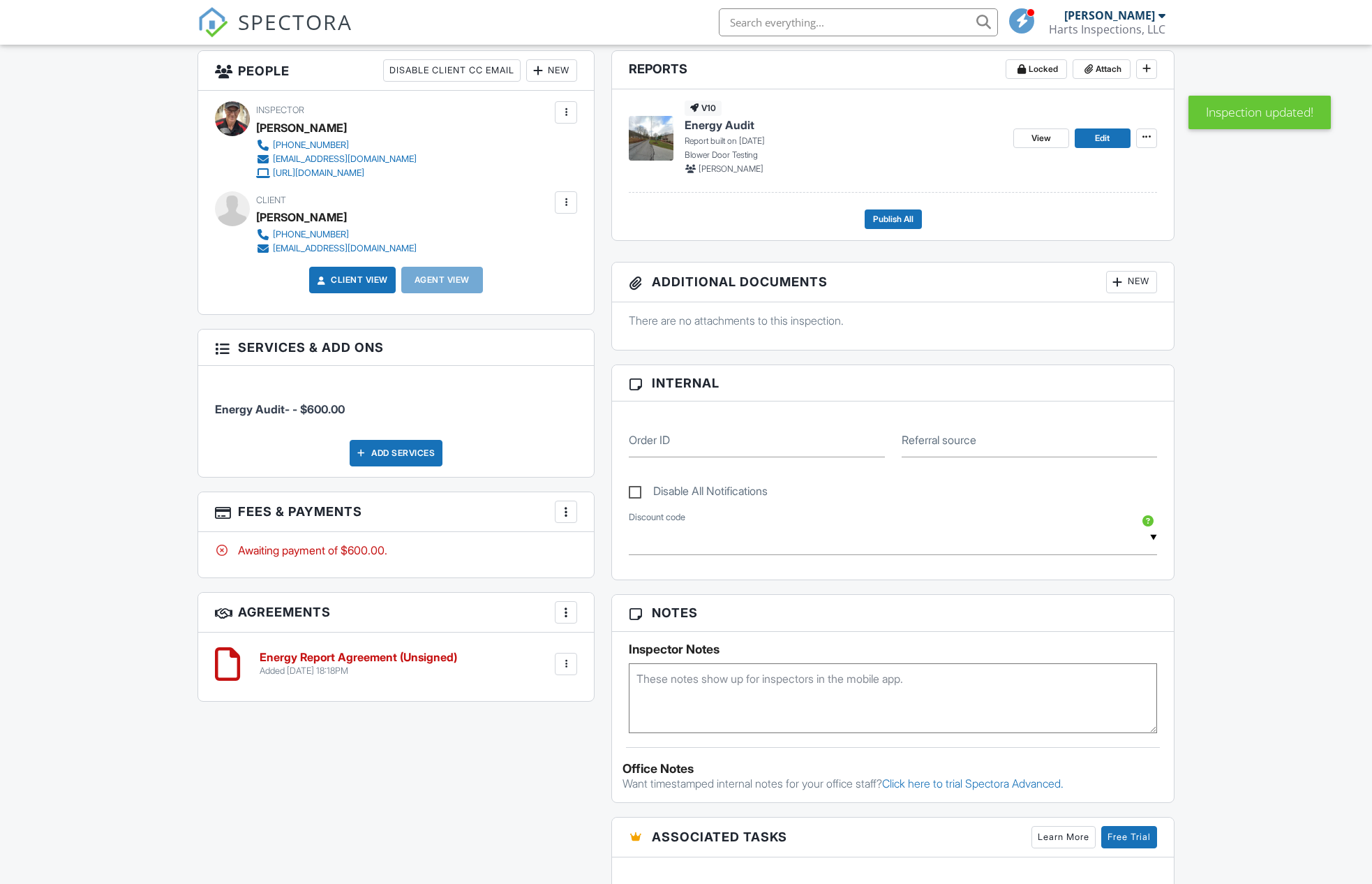
click at [390, 657] on h6 "Energy Report Agreement (Unsigned)" at bounding box center [358, 657] width 198 height 12
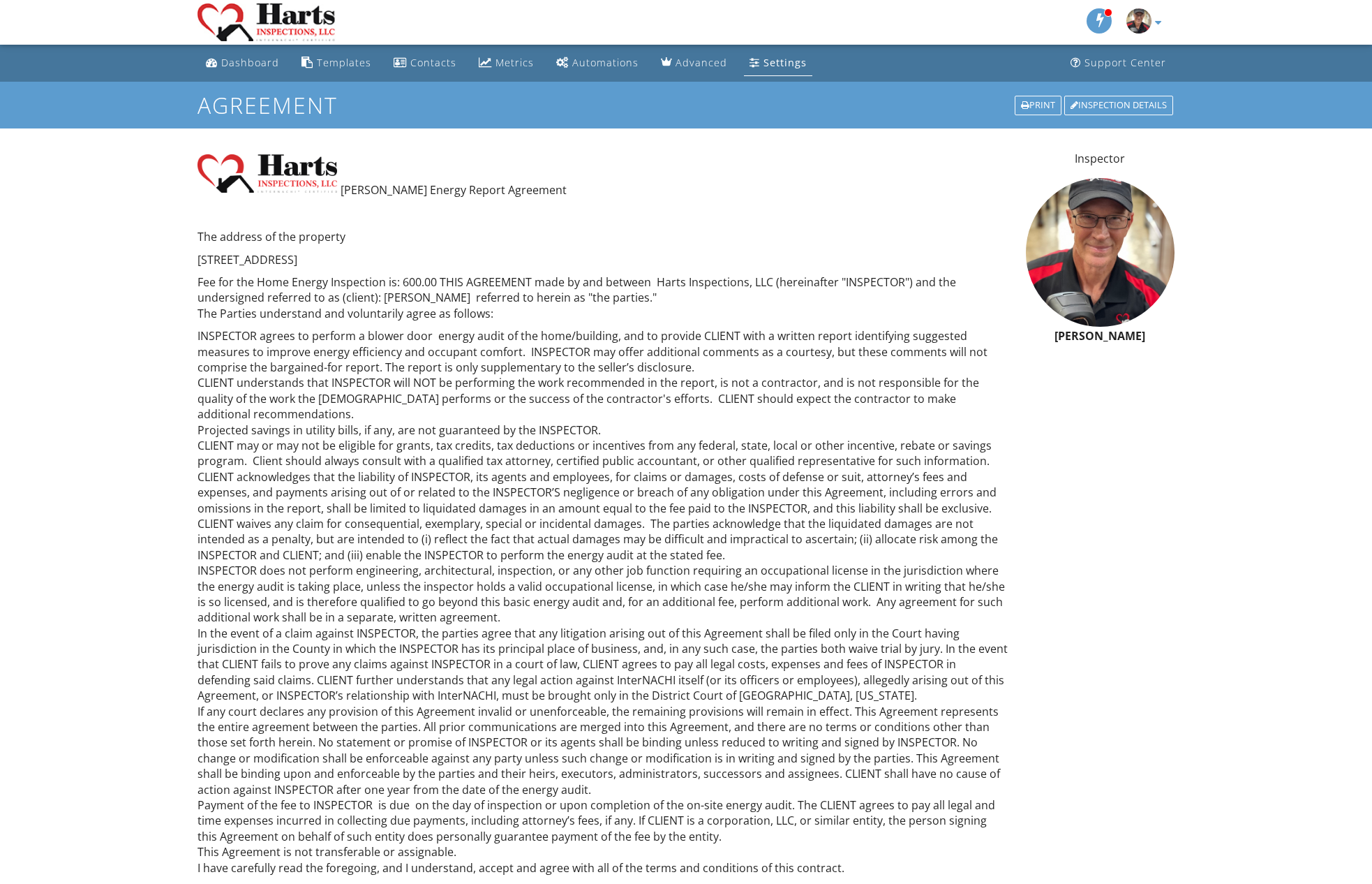
scroll to position [110, 0]
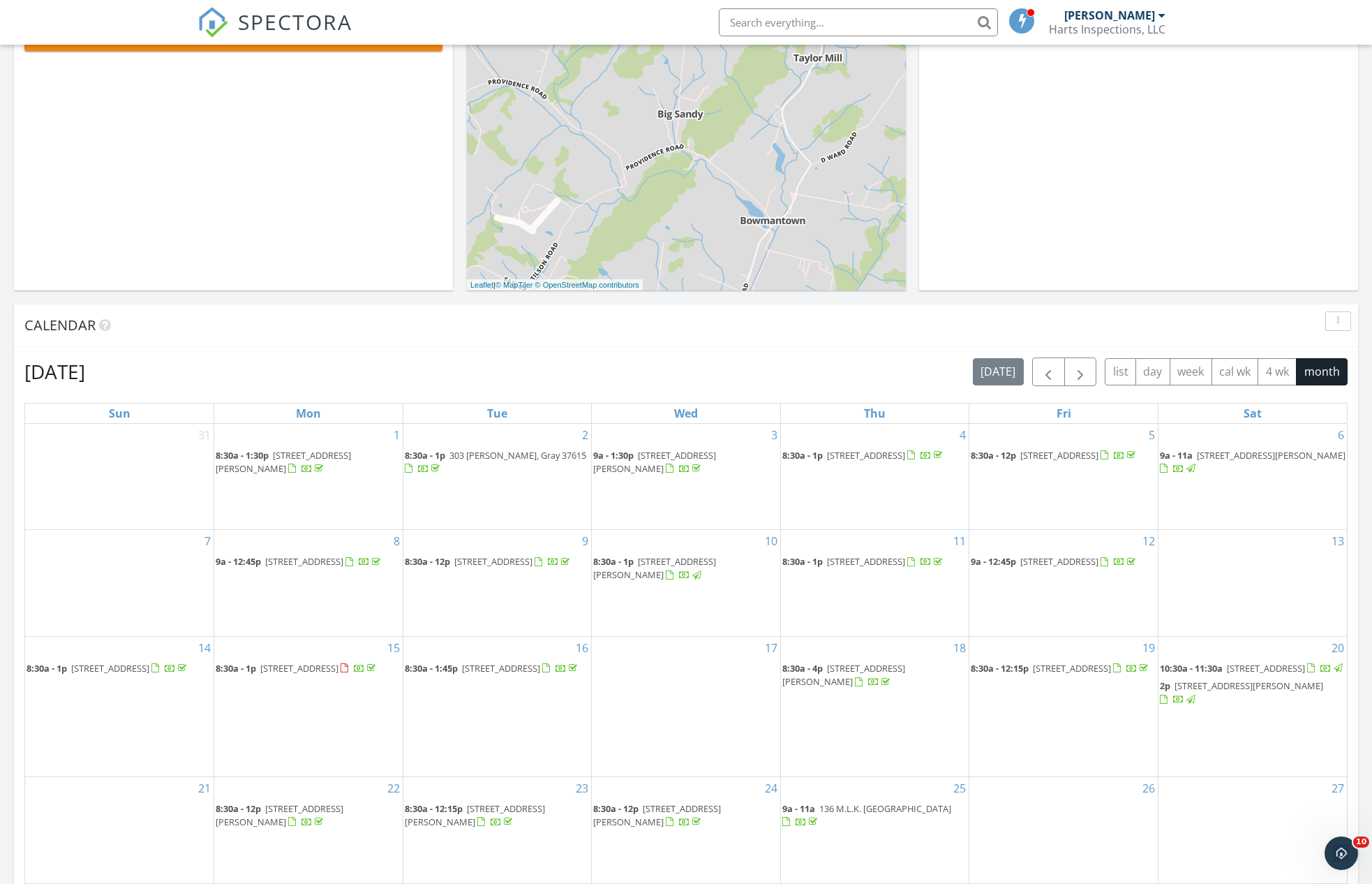
scroll to position [421, 0]
